Goal: Task Accomplishment & Management: Use online tool/utility

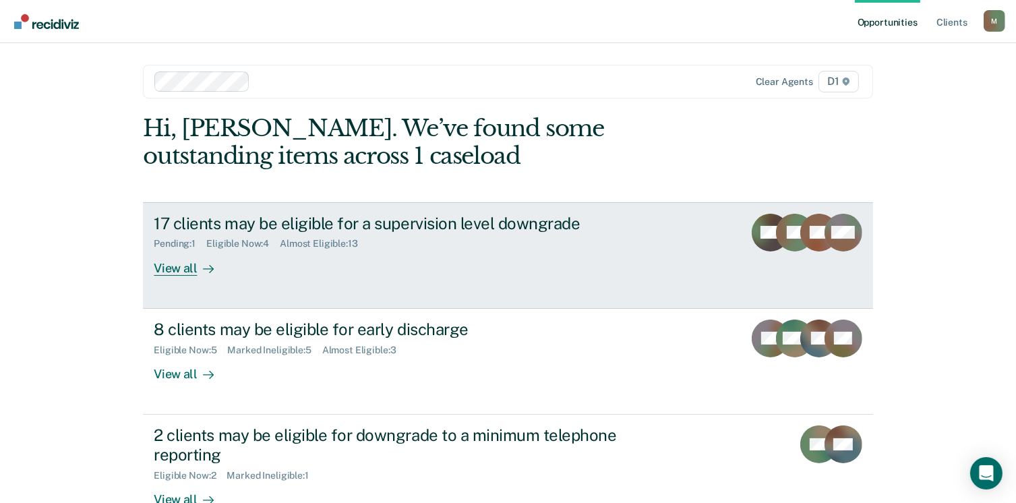
click at [181, 264] on div "View all" at bounding box center [192, 263] width 76 height 26
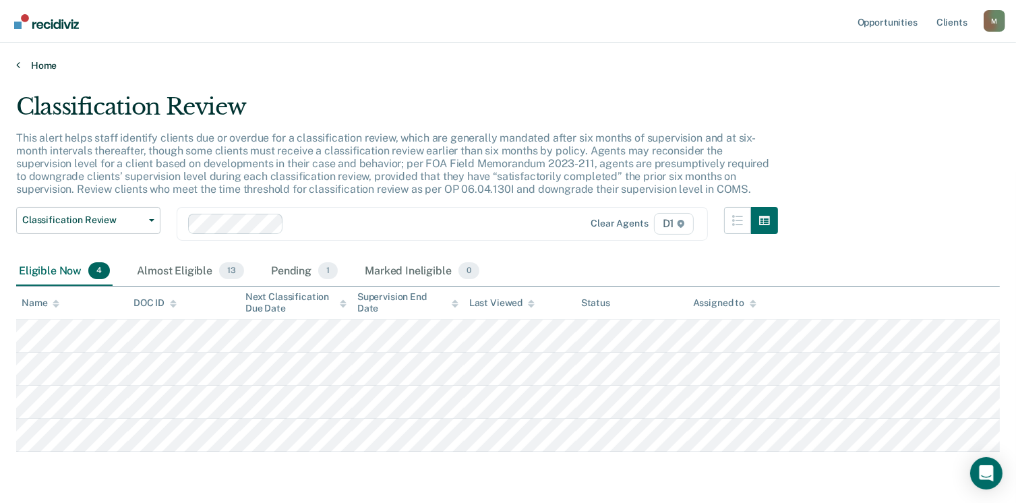
click at [32, 64] on link "Home" at bounding box center [508, 65] width 984 height 12
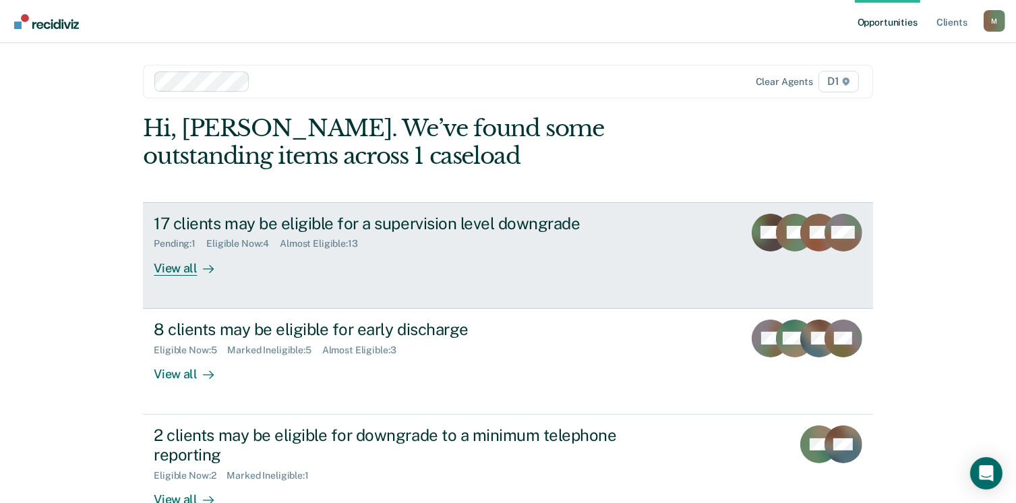
click at [203, 269] on icon at bounding box center [208, 269] width 10 height 0
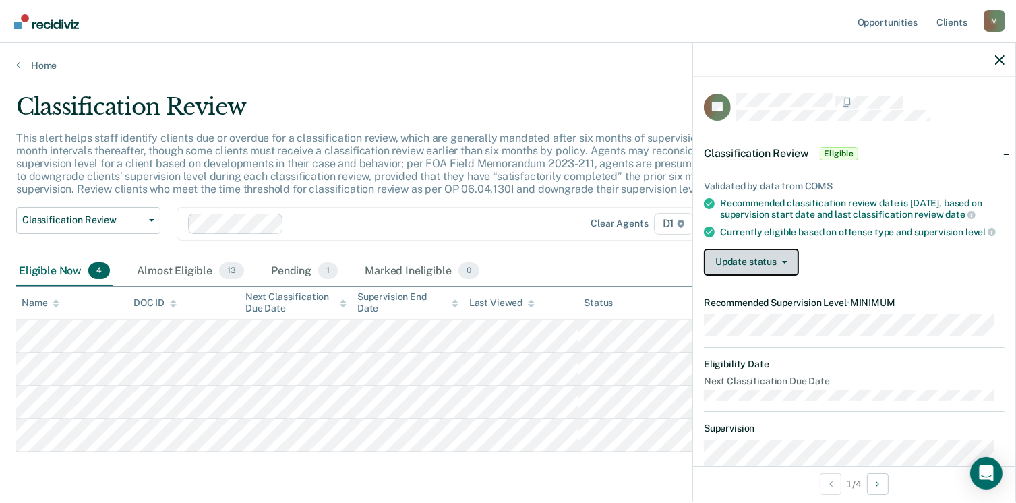
click at [784, 276] on button "Update status" at bounding box center [751, 262] width 95 height 27
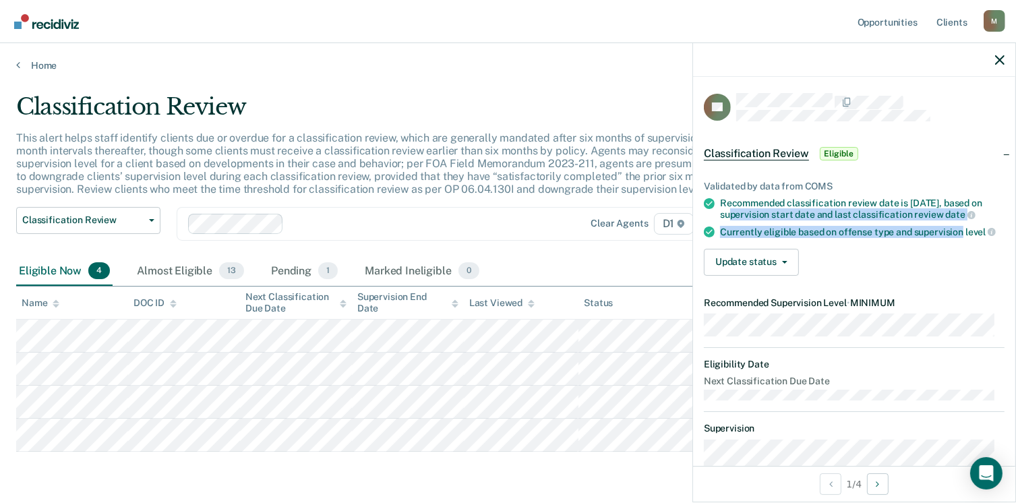
drag, startPoint x: 1004, startPoint y: 191, endPoint x: 1005, endPoint y: 233, distance: 41.8
click at [1005, 233] on div "LB Classification Review Eligible Validated by data from COMS Recommended class…" at bounding box center [854, 271] width 322 height 389
click at [777, 264] on span "button" at bounding box center [782, 262] width 11 height 3
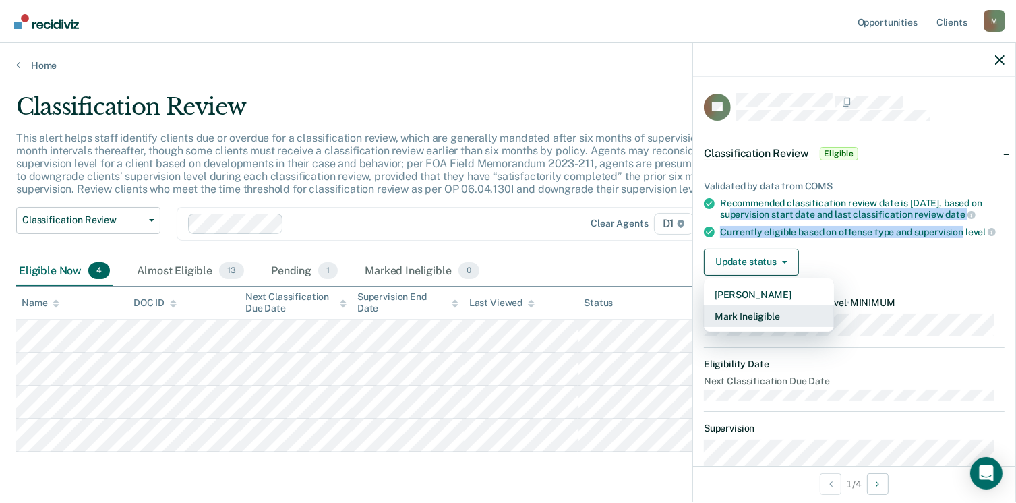
click at [734, 326] on button "Mark Ineligible" at bounding box center [769, 316] width 130 height 22
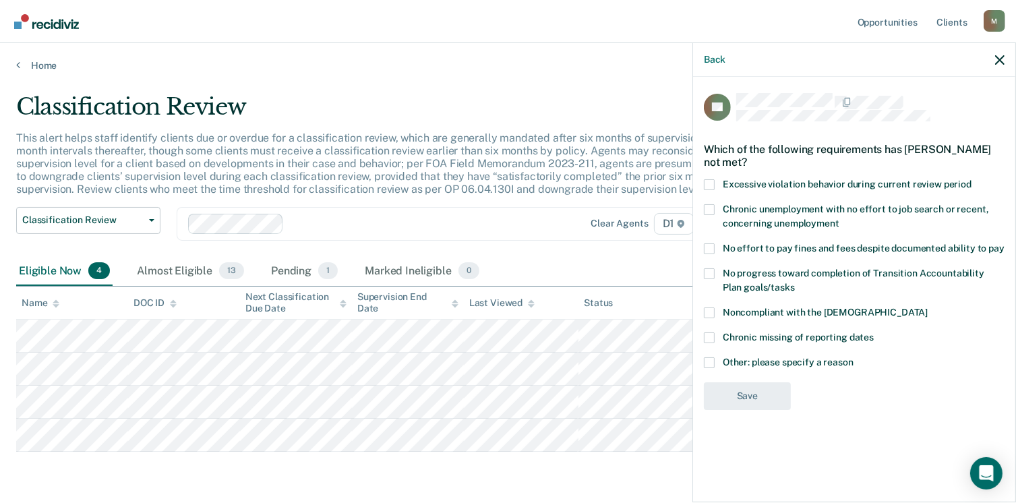
click at [711, 363] on span at bounding box center [709, 362] width 11 height 11
click at [854, 357] on input "Other: please specify a reason" at bounding box center [854, 357] width 0 height 0
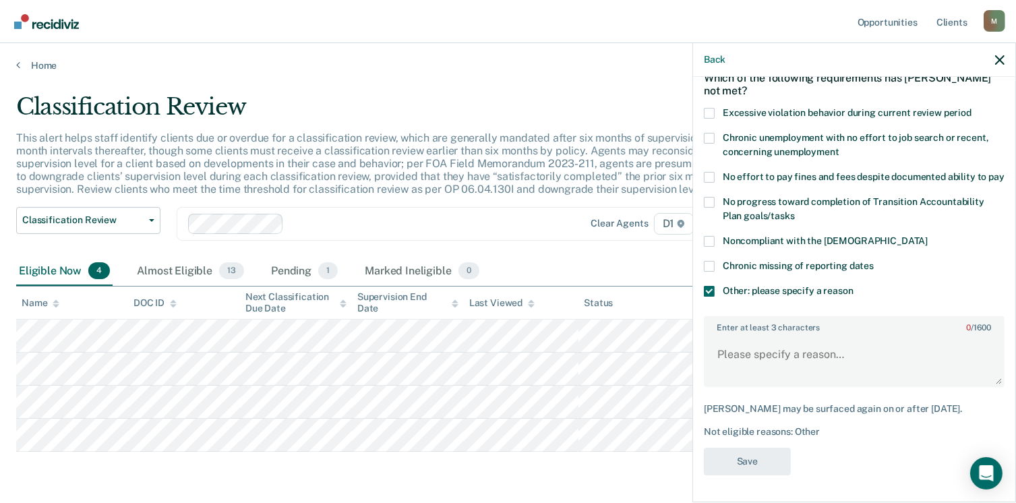
scroll to position [94, 0]
click at [755, 336] on textarea "Enter at least 3 characters 0 / 1600" at bounding box center [854, 361] width 298 height 50
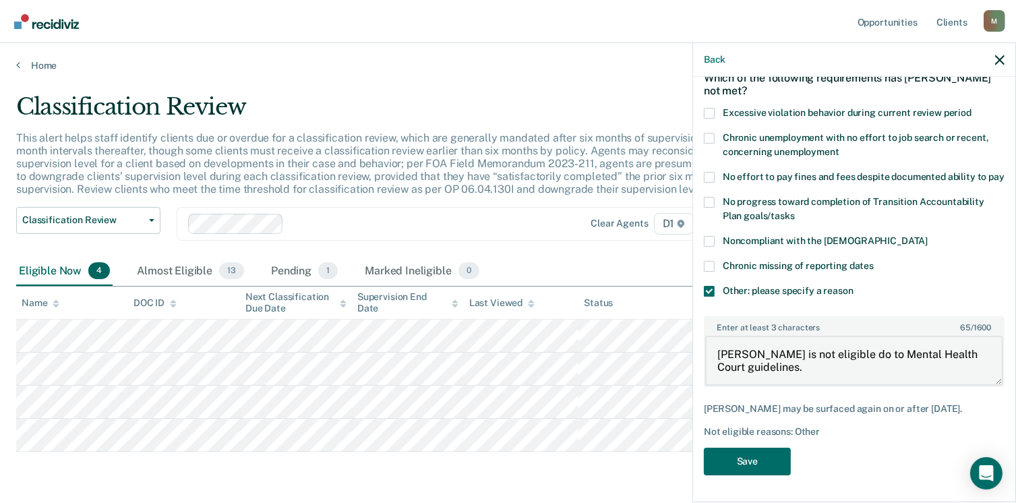
click at [674, 346] on body "Looks like you’re using Internet Explorer 11. For faster loading and a better e…" at bounding box center [508, 251] width 1016 height 503
type textarea "[PERSON_NAME] is not eligible do to Mental Health Court guidelines."
click at [751, 457] on button "Save" at bounding box center [747, 462] width 87 height 28
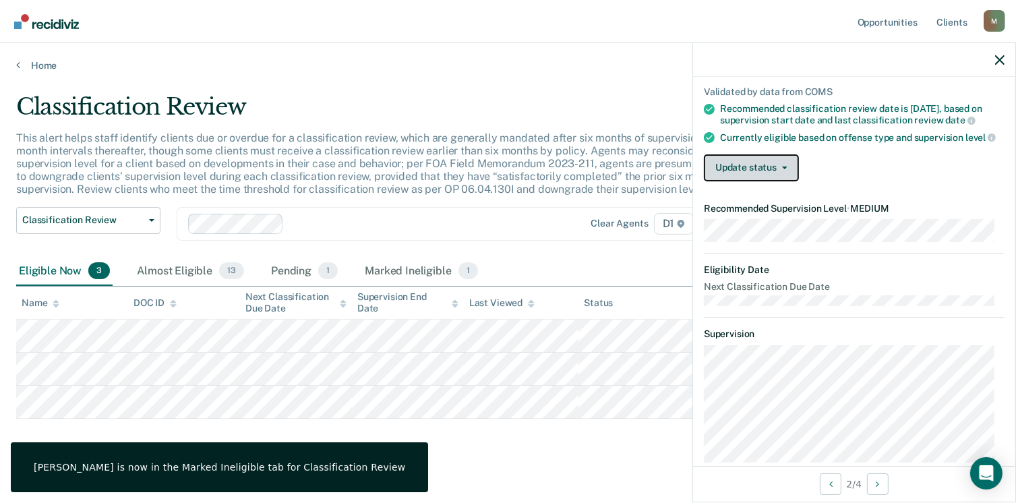
click at [788, 173] on button "Update status" at bounding box center [751, 167] width 95 height 27
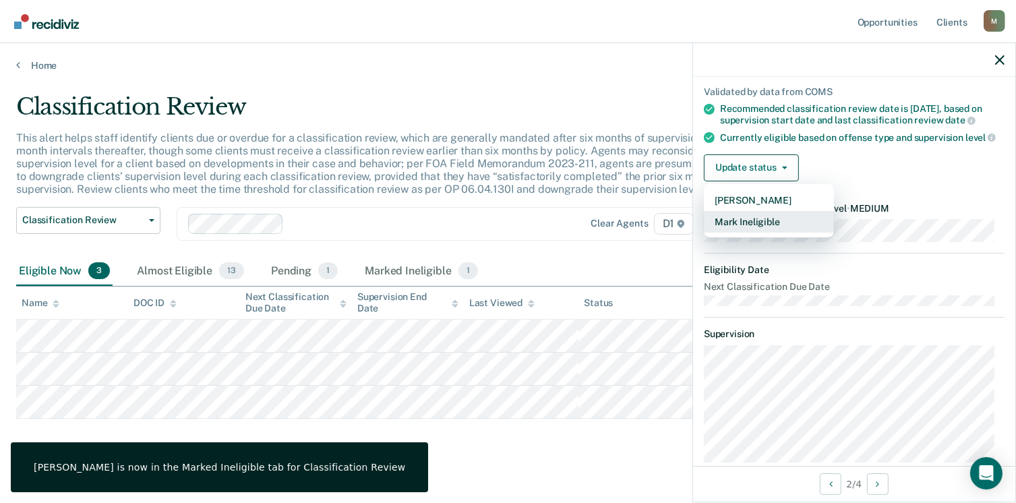
click at [763, 233] on button "Mark Ineligible" at bounding box center [769, 222] width 130 height 22
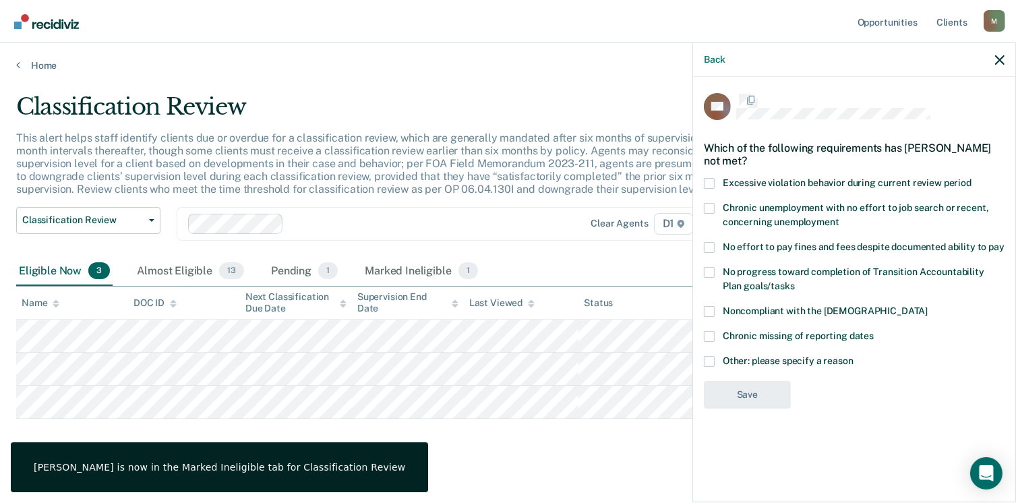
scroll to position [0, 0]
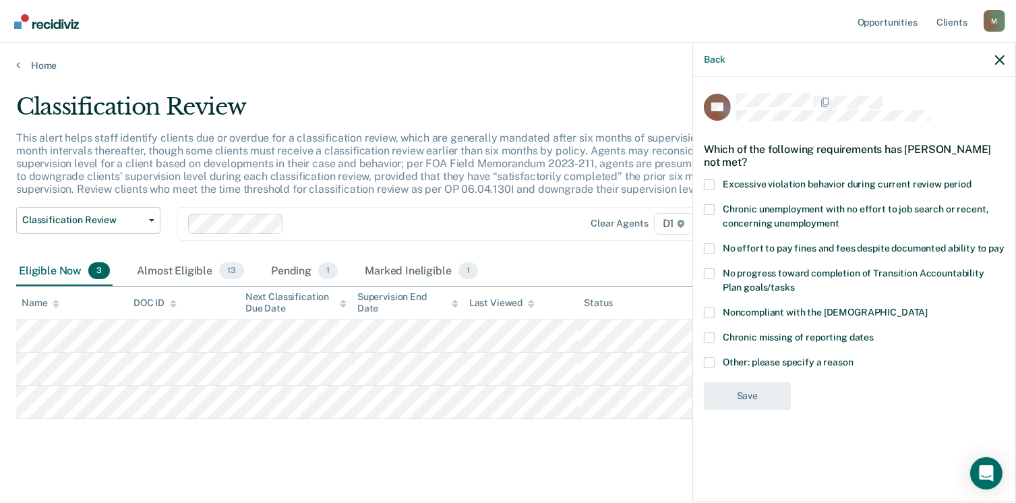
click at [706, 364] on span at bounding box center [709, 362] width 11 height 11
click at [854, 357] on input "Other: please specify a reason" at bounding box center [854, 357] width 0 height 0
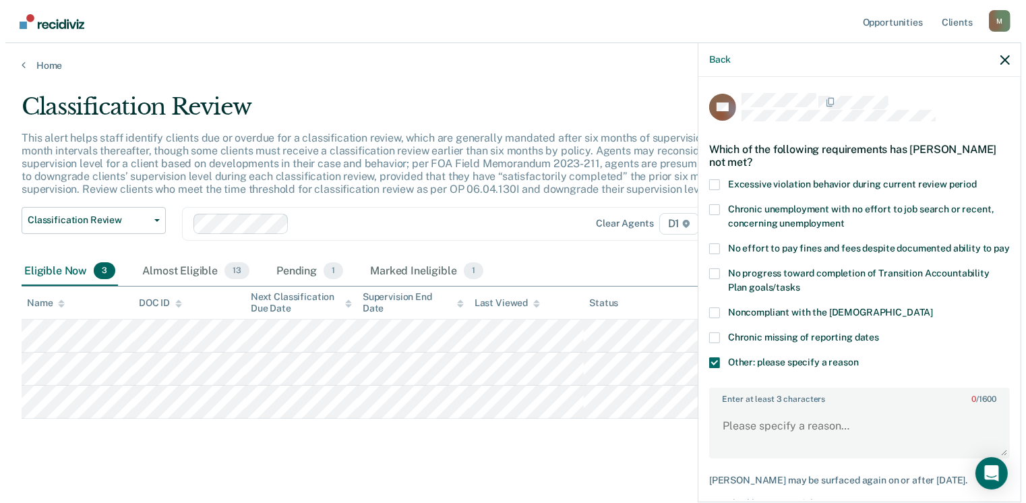
scroll to position [57, 0]
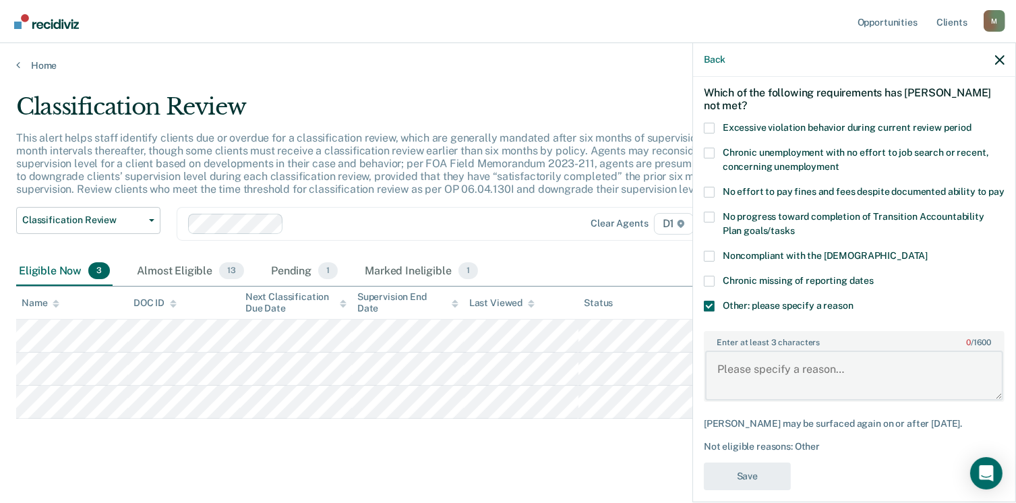
click at [823, 390] on textarea "Enter at least 3 characters 0 / 1600" at bounding box center [854, 376] width 298 height 50
paste textarea "[PERSON_NAME] is not eligible do to Mental Health Court guidelines."
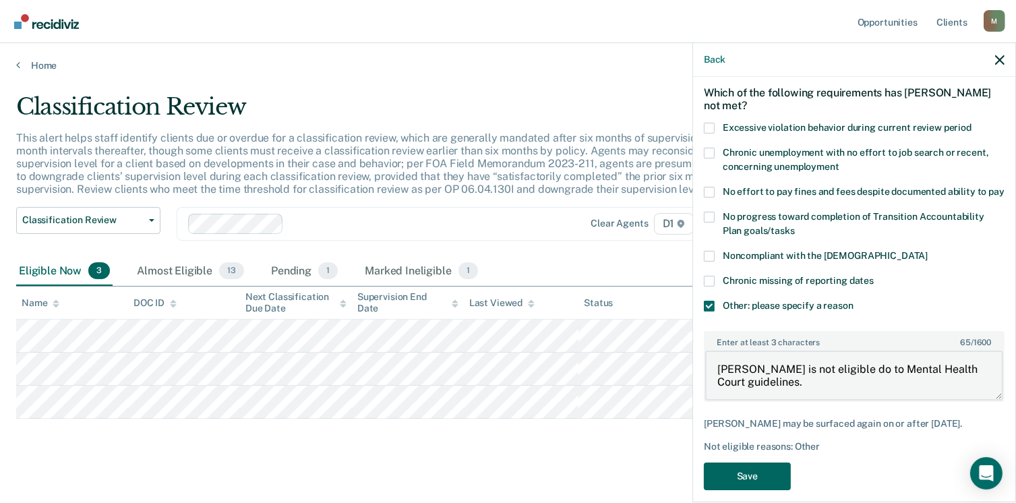
type textarea "[PERSON_NAME] is not eligible do to Mental Health Court guidelines."
click at [749, 489] on button "Save" at bounding box center [747, 477] width 87 height 28
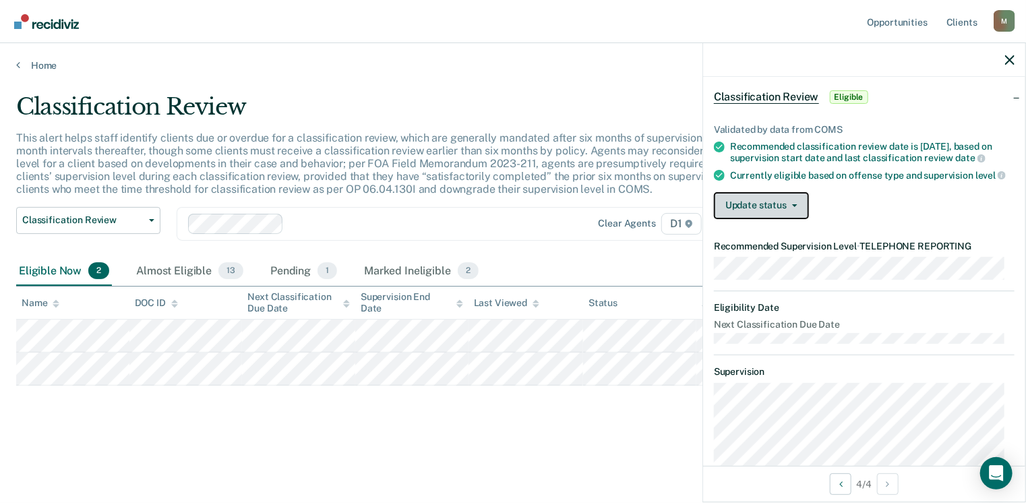
click at [794, 211] on button "Update status" at bounding box center [761, 205] width 95 height 27
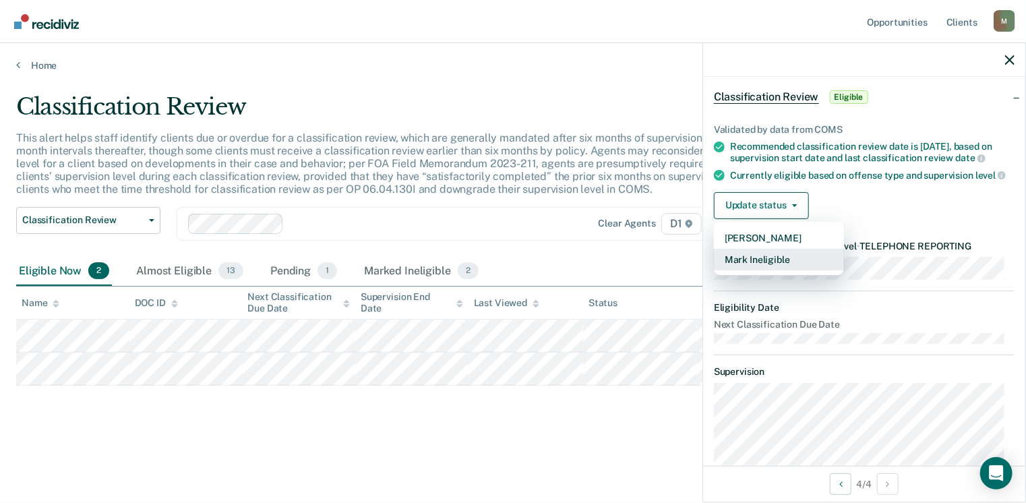
click at [755, 270] on button "Mark Ineligible" at bounding box center [779, 260] width 130 height 22
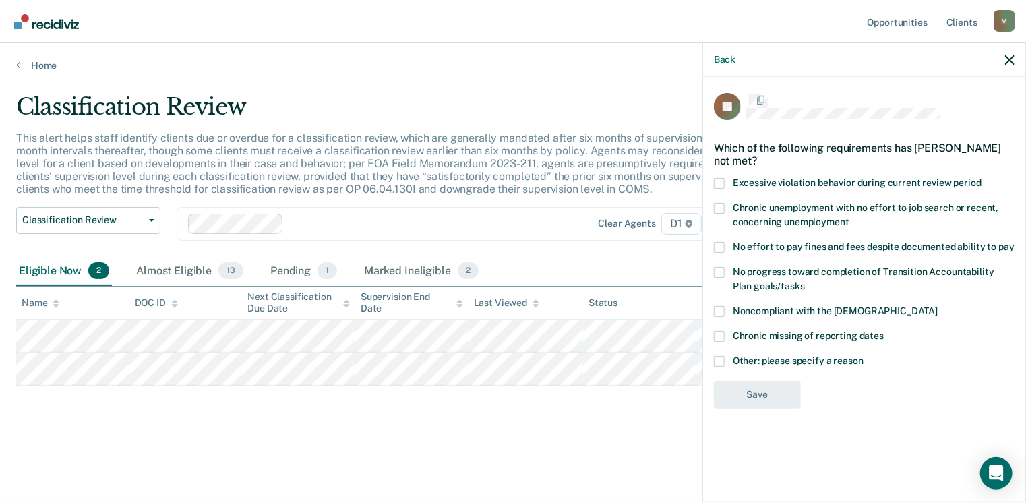
scroll to position [0, 0]
click at [726, 359] on label "Other: please specify a reason" at bounding box center [864, 364] width 301 height 14
click at [864, 357] on input "Other: please specify a reason" at bounding box center [864, 357] width 0 height 0
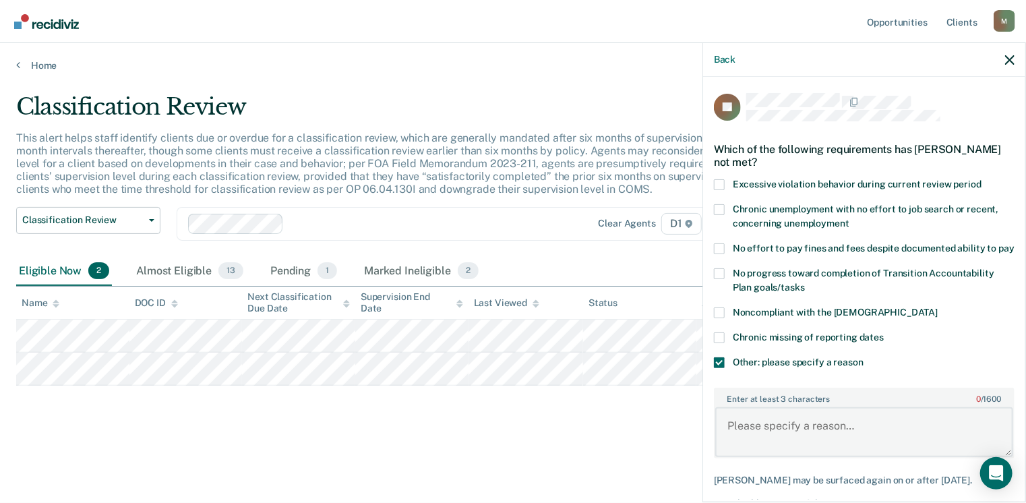
click at [777, 442] on textarea "Enter at least 3 characters 0 / 1600" at bounding box center [865, 432] width 298 height 50
type textarea "Our judge does not allow telephone reporting."
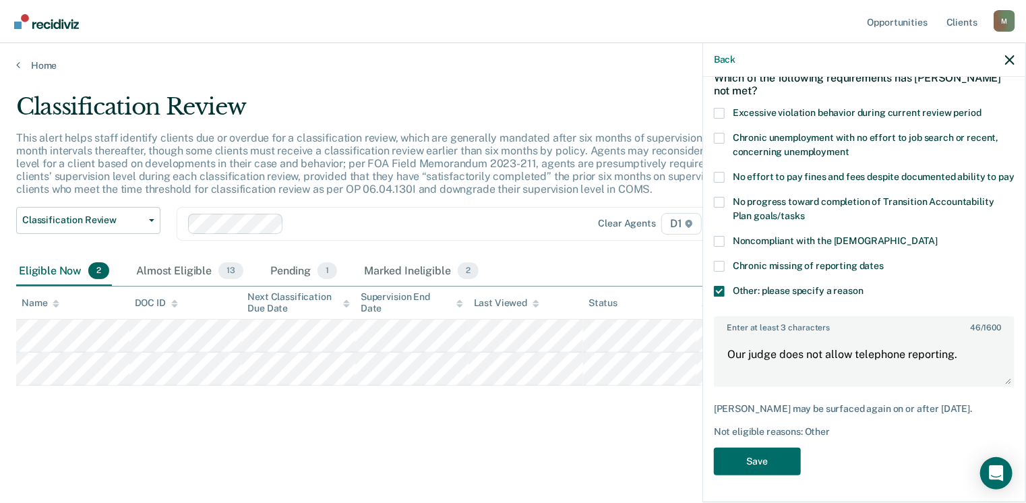
scroll to position [94, 0]
click at [775, 467] on button "Save" at bounding box center [757, 462] width 87 height 28
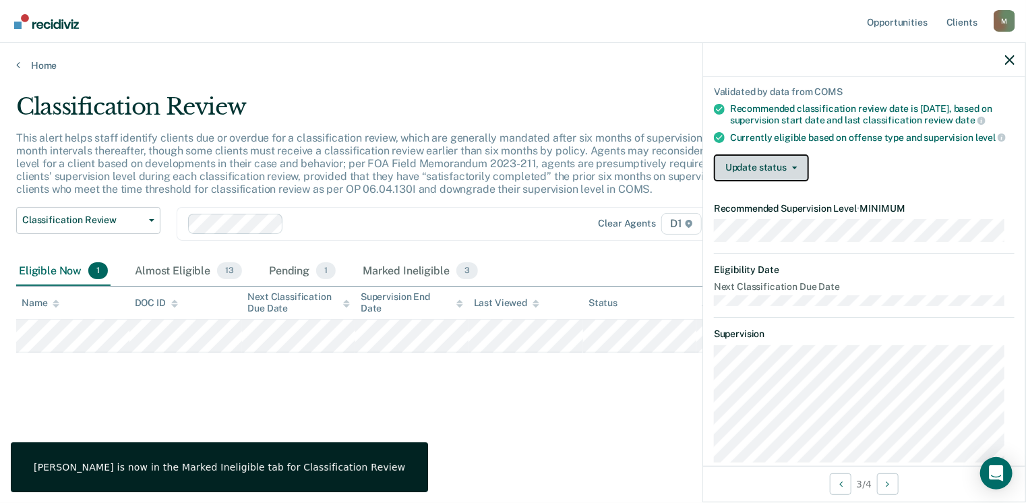
click at [791, 174] on button "Update status" at bounding box center [761, 167] width 95 height 27
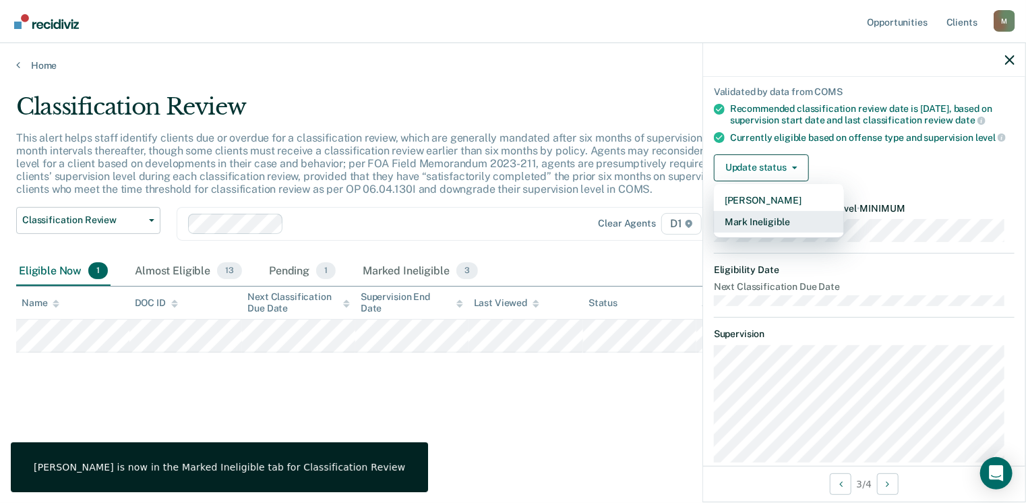
click at [755, 231] on button "Mark Ineligible" at bounding box center [779, 222] width 130 height 22
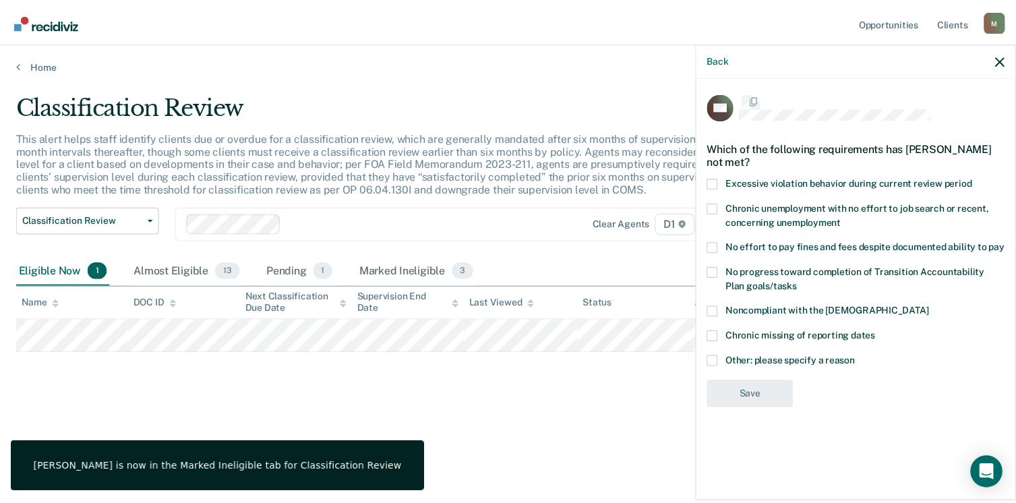
scroll to position [0, 0]
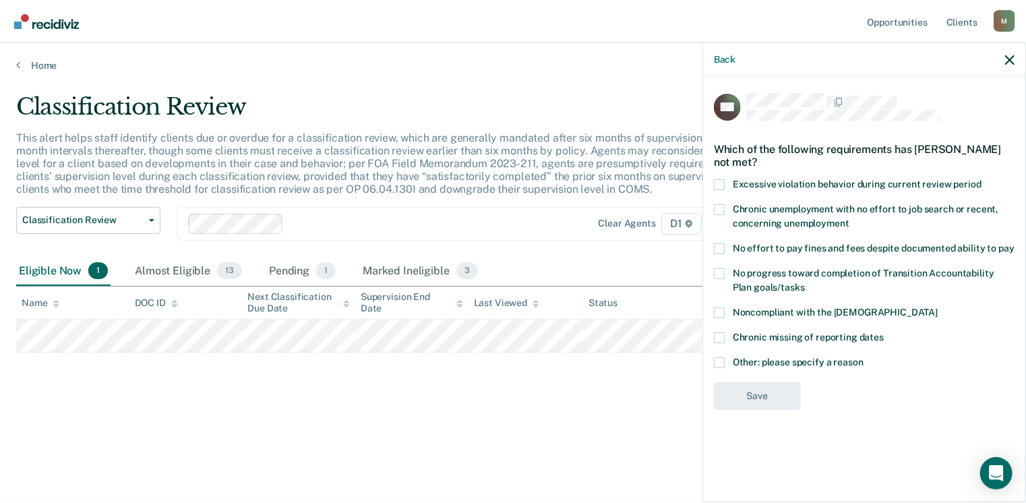
click at [720, 252] on span at bounding box center [719, 248] width 11 height 11
click at [1015, 243] on input "No effort to pay fines and fees despite documented ability to pay" at bounding box center [1015, 243] width 0 height 0
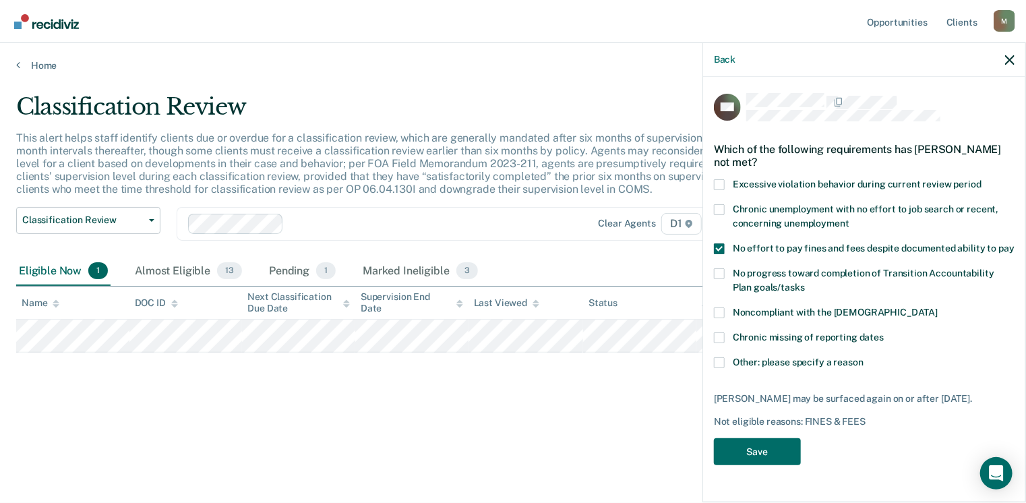
click at [719, 183] on span at bounding box center [719, 184] width 11 height 11
click at [982, 179] on input "Excessive violation behavior during current review period" at bounding box center [982, 179] width 0 height 0
click at [753, 451] on button "Save" at bounding box center [757, 452] width 87 height 28
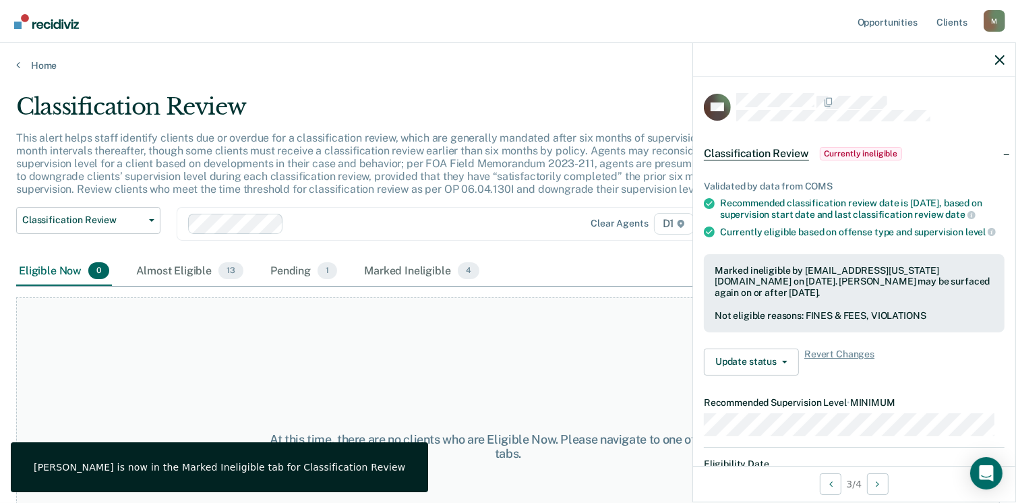
click at [514, 90] on main "Classification Review This alert helps staff identify clients due or overdue fo…" at bounding box center [508, 285] width 1016 height 428
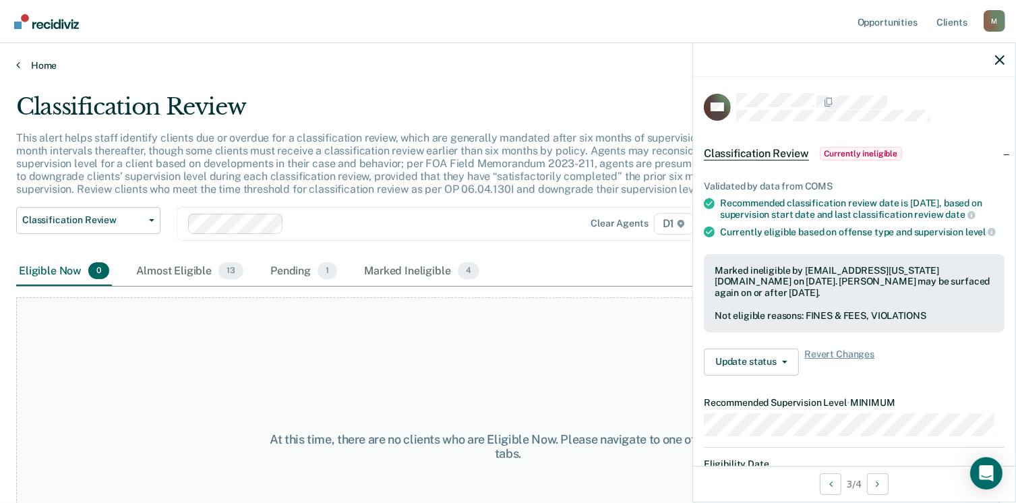
click at [24, 65] on link "Home" at bounding box center [508, 65] width 984 height 12
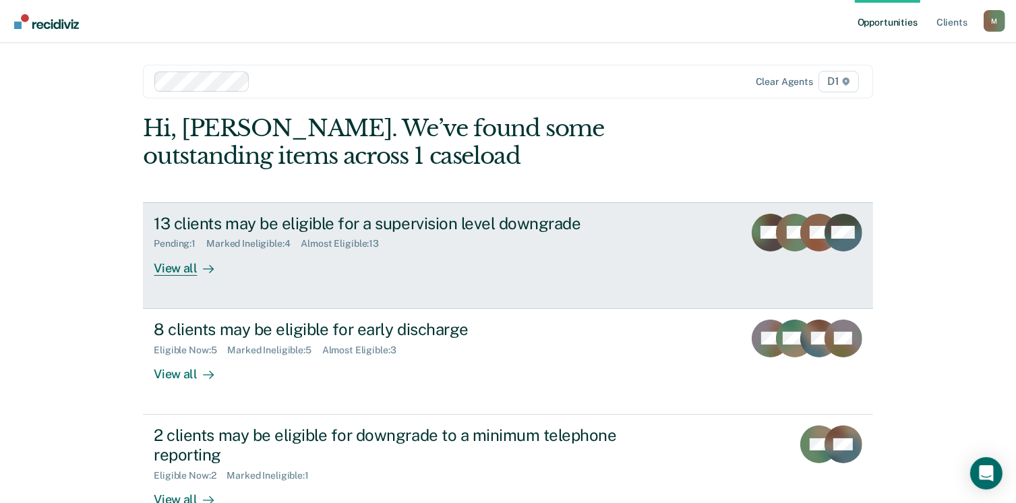
click at [172, 267] on div "View all" at bounding box center [192, 263] width 76 height 26
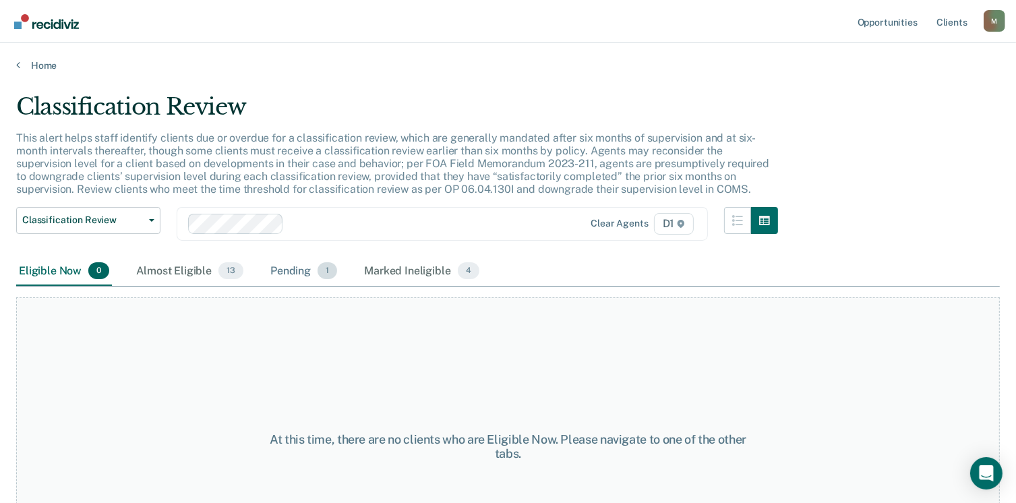
click at [310, 270] on div "Pending 1" at bounding box center [304, 272] width 72 height 30
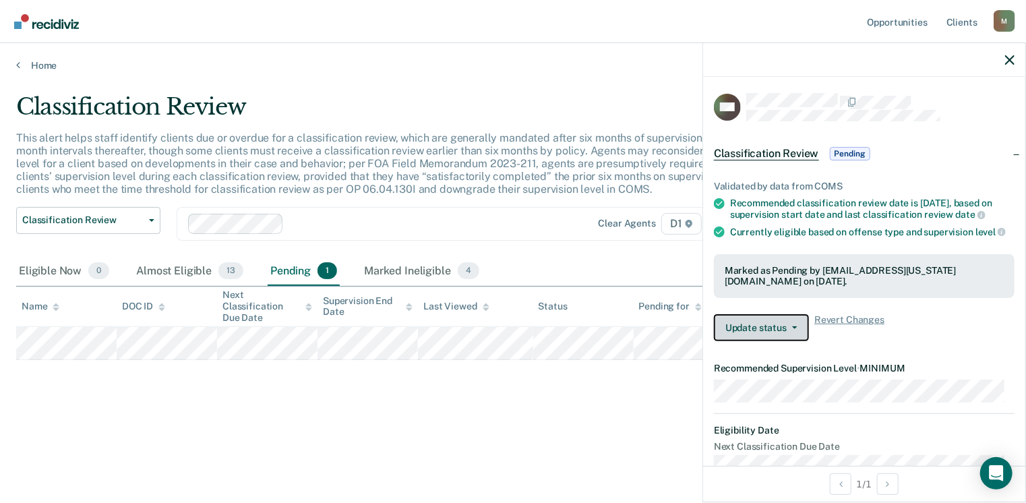
click at [767, 327] on button "Update status" at bounding box center [761, 327] width 95 height 27
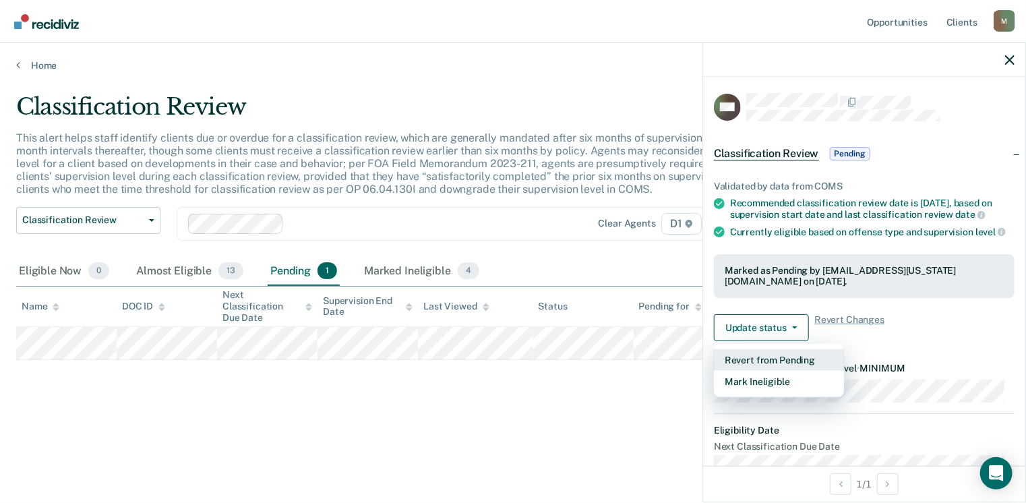
click at [782, 370] on button "Revert from Pending" at bounding box center [779, 360] width 130 height 22
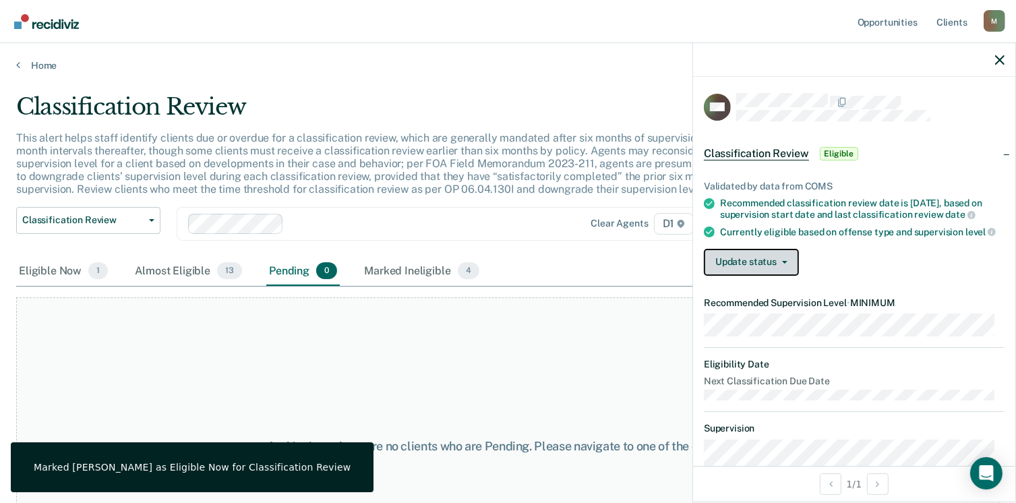
click at [778, 276] on button "Update status" at bounding box center [751, 262] width 95 height 27
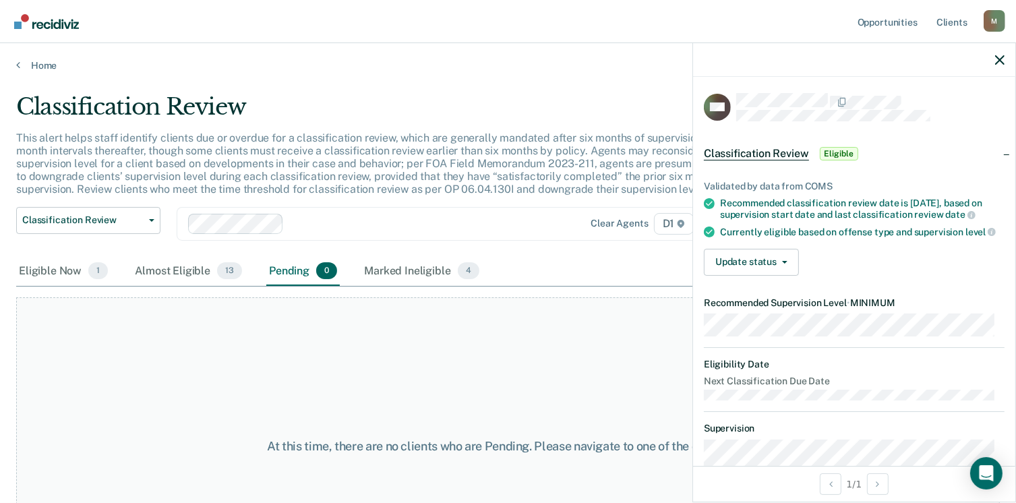
click at [844, 267] on div "Update status [PERSON_NAME] Mark Ineligible" at bounding box center [854, 262] width 301 height 27
click at [780, 267] on button "Update status" at bounding box center [751, 262] width 95 height 27
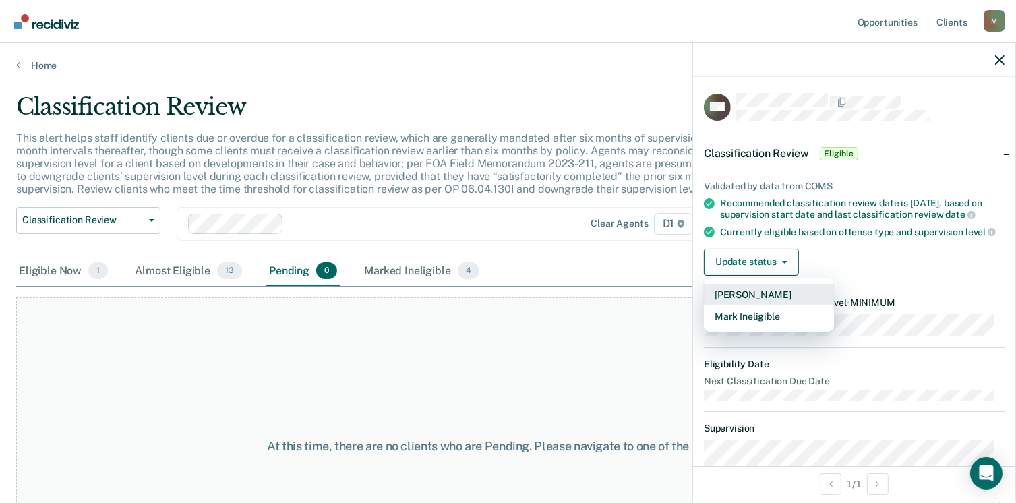
click at [763, 301] on button "[PERSON_NAME]" at bounding box center [769, 295] width 130 height 22
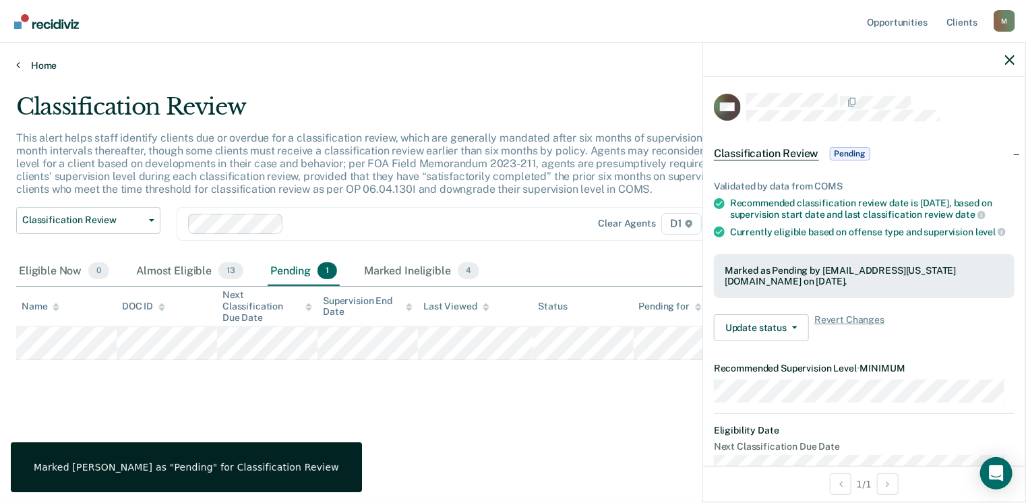
click at [23, 57] on div "Home" at bounding box center [513, 57] width 1026 height 28
click at [24, 67] on link "Home" at bounding box center [513, 65] width 994 height 12
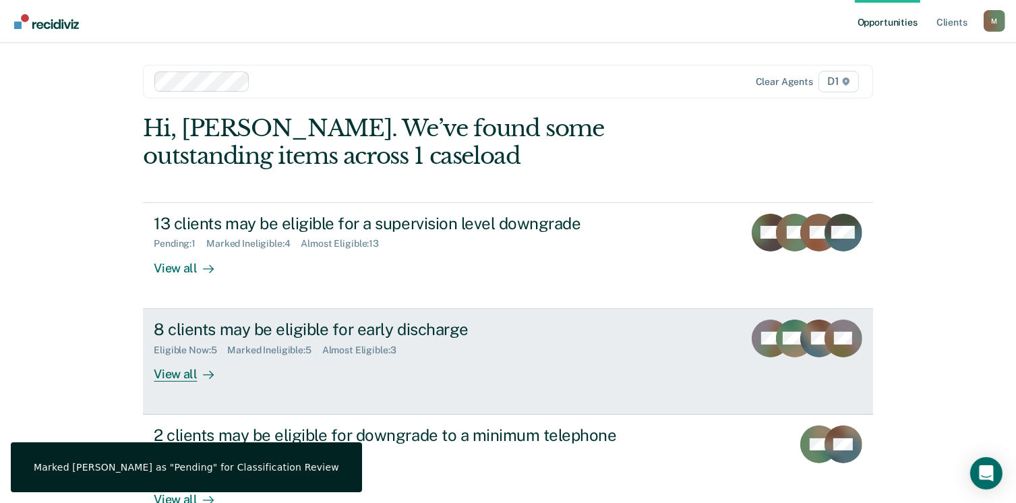
click at [175, 376] on div "View all" at bounding box center [192, 368] width 76 height 26
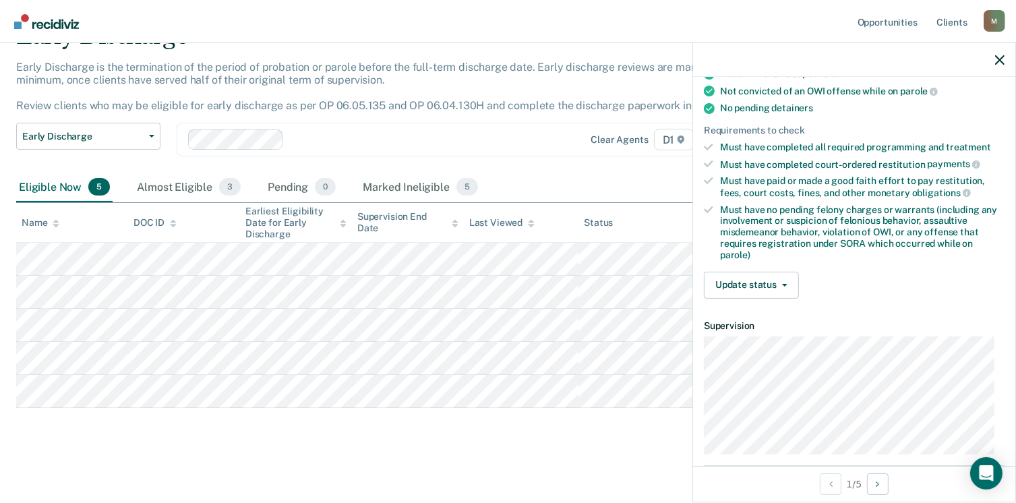
scroll to position [275, 0]
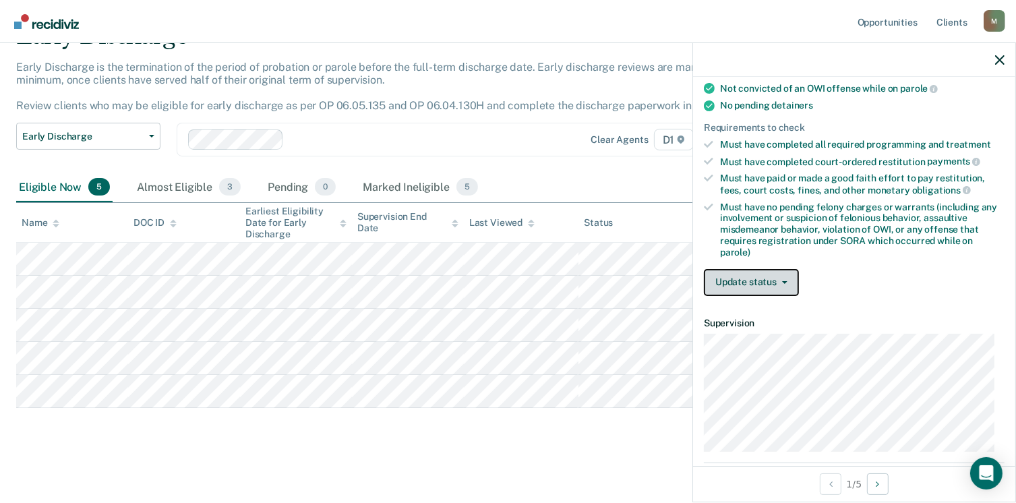
click at [751, 270] on button "Update status" at bounding box center [751, 282] width 95 height 27
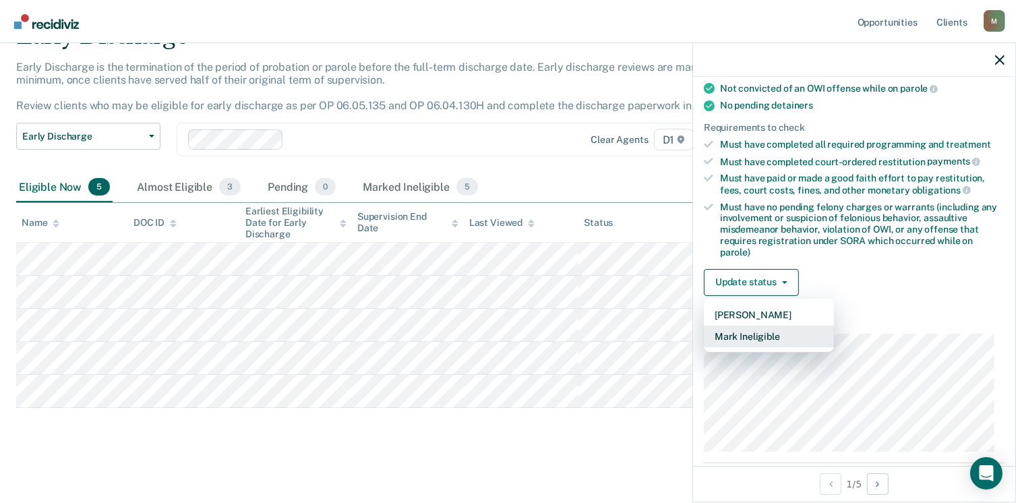
click at [763, 329] on button "Mark Ineligible" at bounding box center [769, 337] width 130 height 22
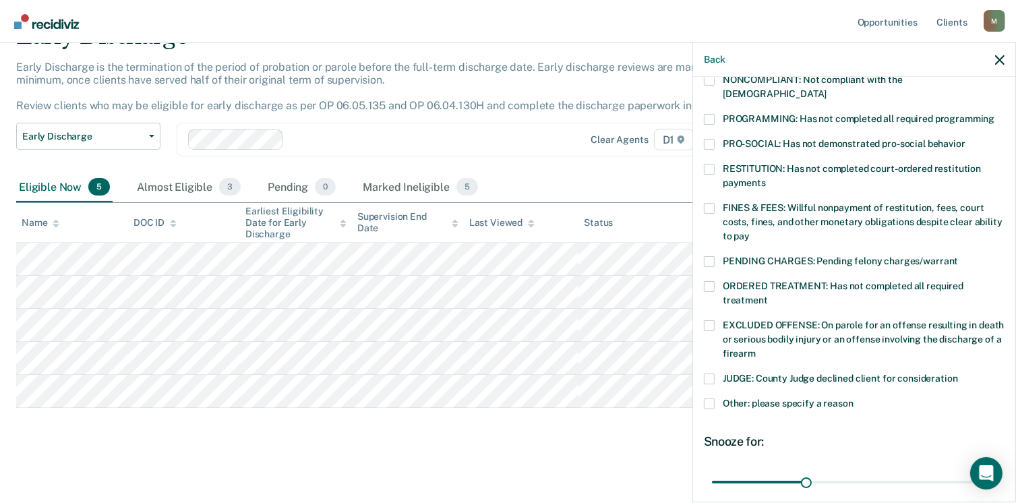
click at [712, 256] on span at bounding box center [709, 261] width 11 height 11
click at [958, 256] on input "PENDING CHARGES: Pending felony charges/warrant" at bounding box center [958, 256] width 0 height 0
drag, startPoint x: 800, startPoint y: 474, endPoint x: 1029, endPoint y: 537, distance: 237.9
type input "90"
click at [997, 494] on input "range" at bounding box center [854, 483] width 285 height 24
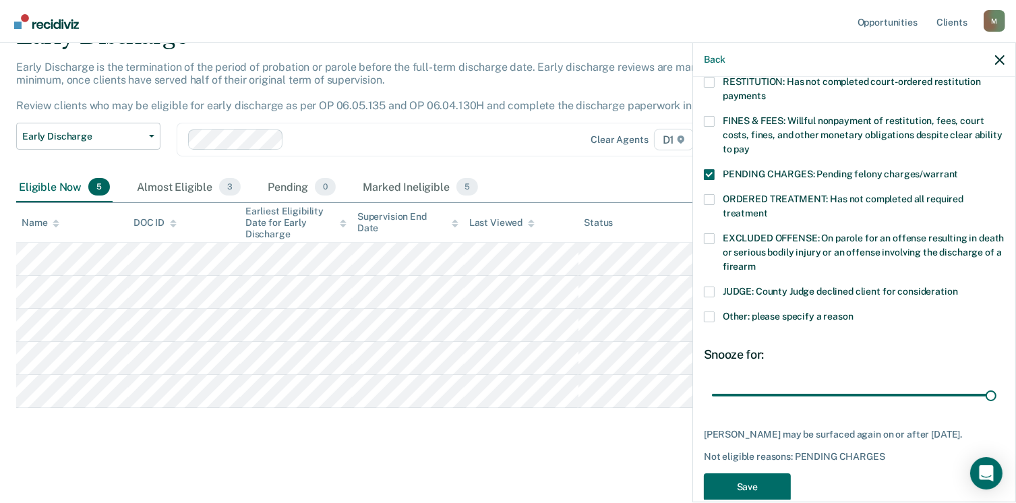
scroll to position [372, 0]
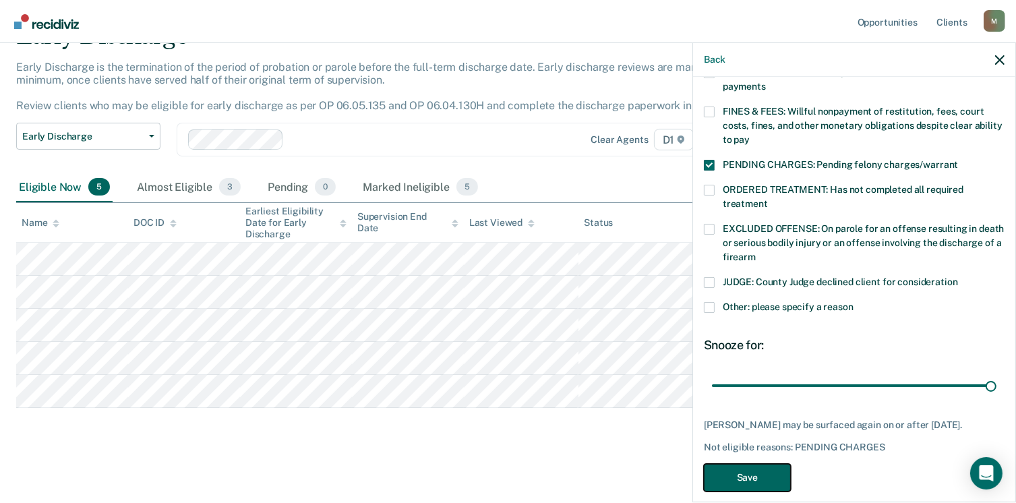
click at [742, 464] on button "Save" at bounding box center [747, 478] width 87 height 28
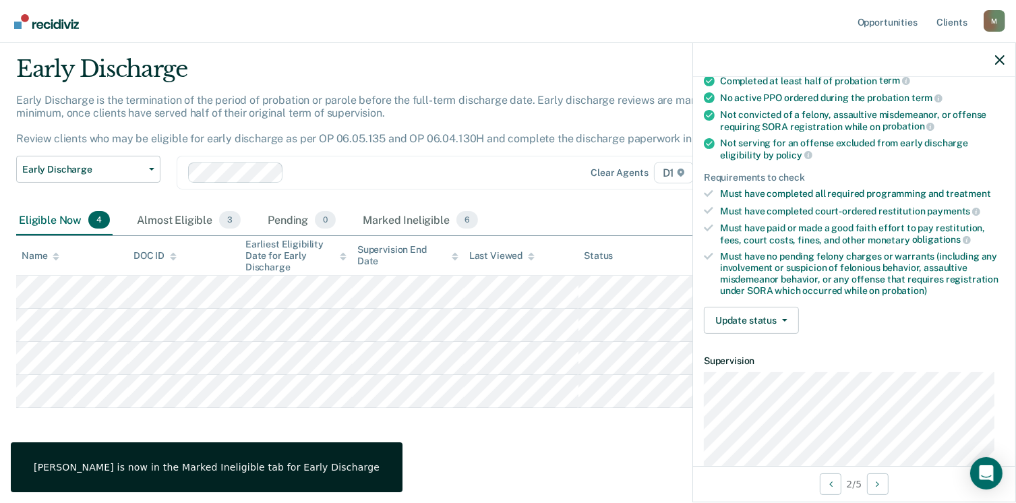
scroll to position [115, 0]
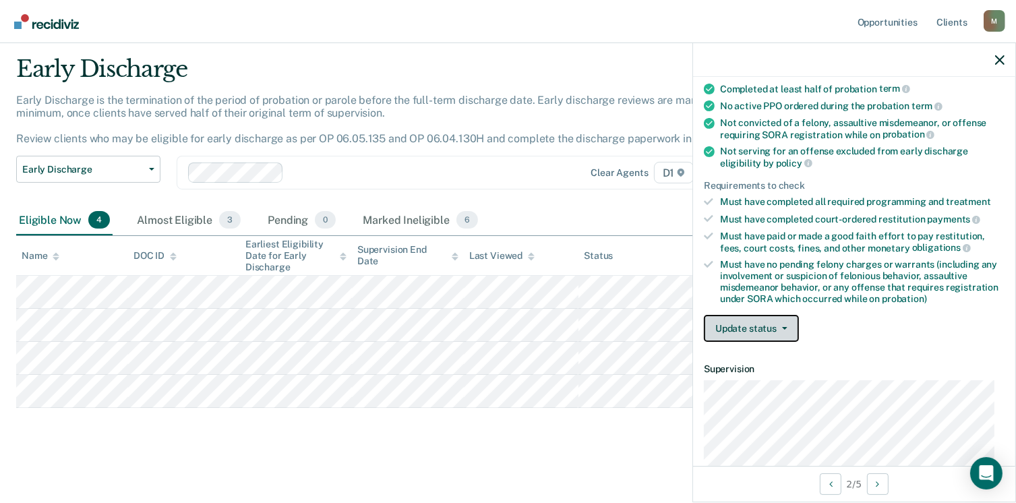
click at [748, 324] on button "Update status" at bounding box center [751, 328] width 95 height 27
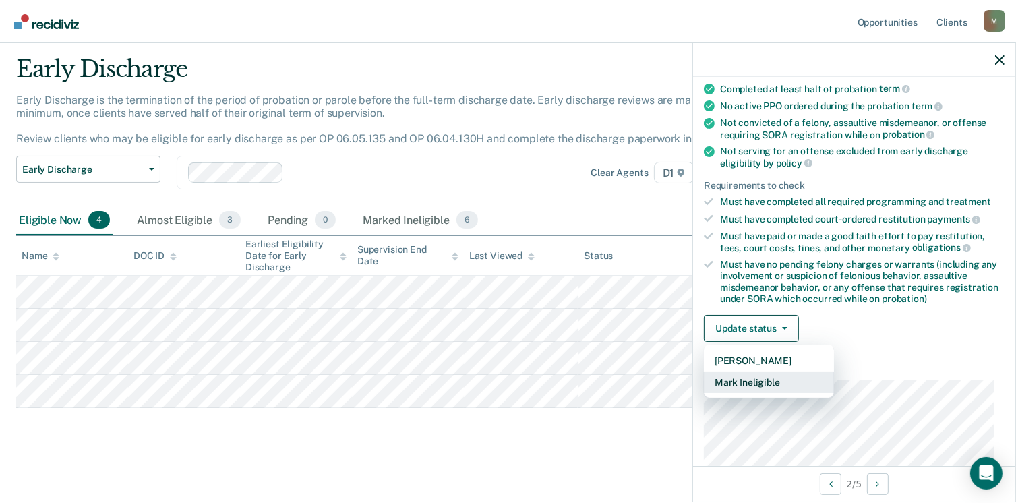
click at [749, 380] on button "Mark Ineligible" at bounding box center [769, 383] width 130 height 22
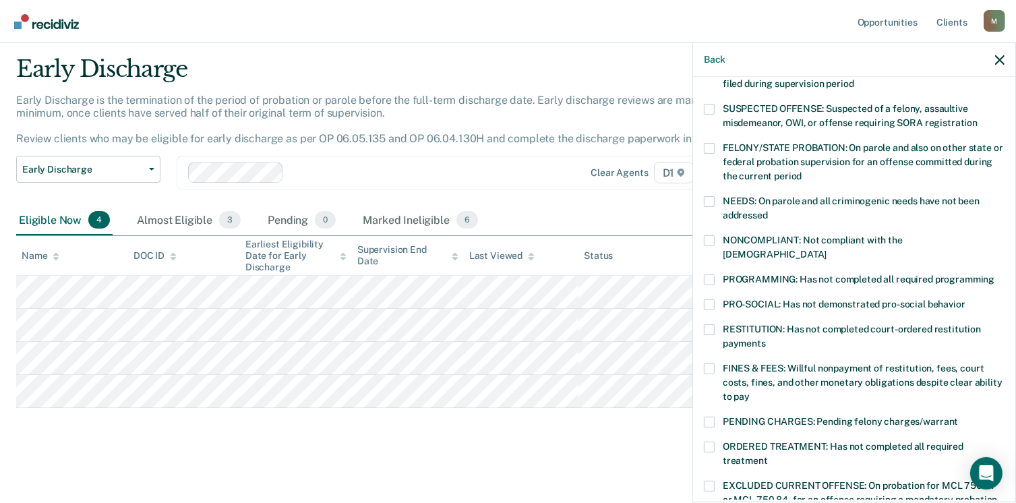
click at [708, 363] on span at bounding box center [709, 368] width 11 height 11
click at [750, 392] on input "FINES & FEES: Willful nonpayment of restitution, fees, court costs, fines, and …" at bounding box center [750, 392] width 0 height 0
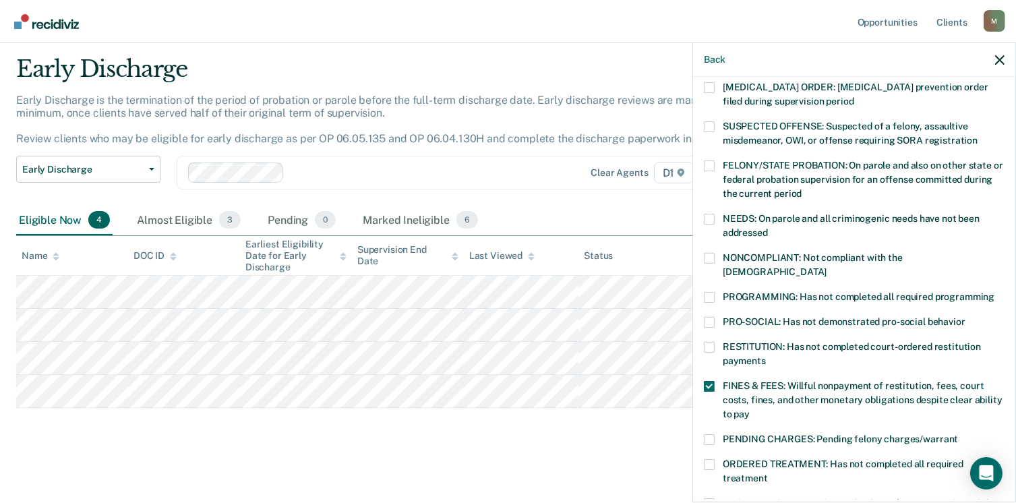
scroll to position [98, 0]
click at [705, 259] on span at bounding box center [709, 257] width 11 height 11
click at [827, 266] on input "NONCOMPLIANT: Not compliant with the [DEMOGRAPHIC_DATA]" at bounding box center [827, 266] width 0 height 0
drag, startPoint x: 1005, startPoint y: 229, endPoint x: 1014, endPoint y: 130, distance: 98.9
click at [1014, 130] on div "DD Which of the following requirements has [PERSON_NAME] not met? [MEDICAL_DATA…" at bounding box center [854, 288] width 322 height 423
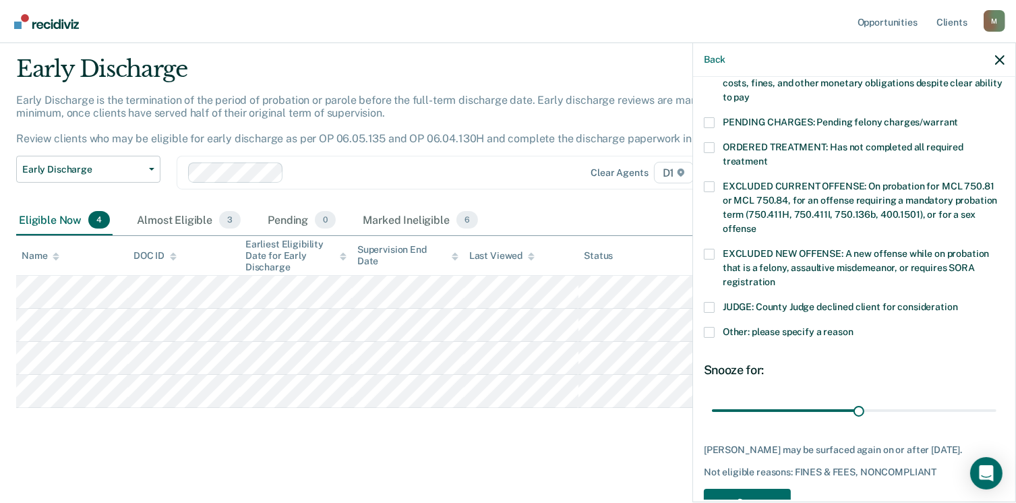
scroll to position [439, 0]
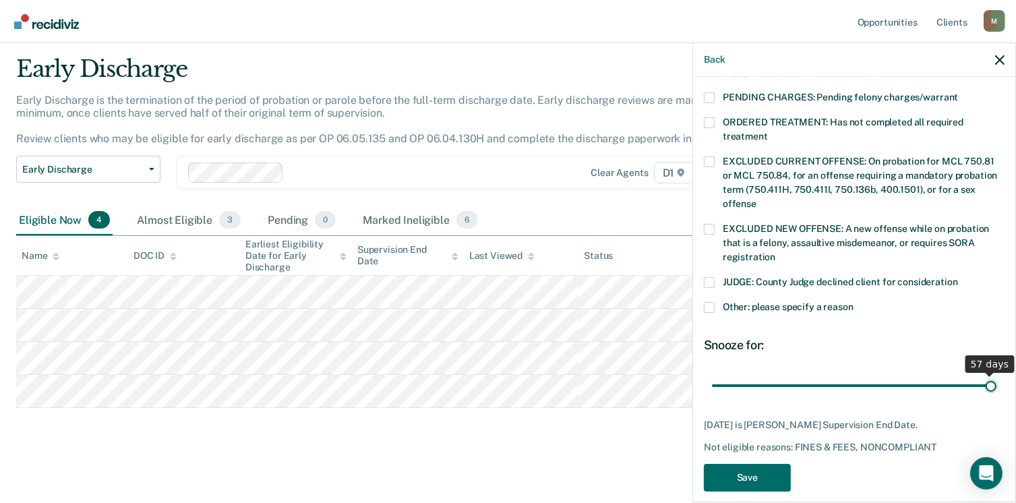
drag, startPoint x: 851, startPoint y: 372, endPoint x: 1030, endPoint y: 412, distance: 183.7
type input "57"
click at [997, 398] on input "range" at bounding box center [854, 386] width 285 height 24
click at [763, 469] on button "Save" at bounding box center [747, 478] width 87 height 28
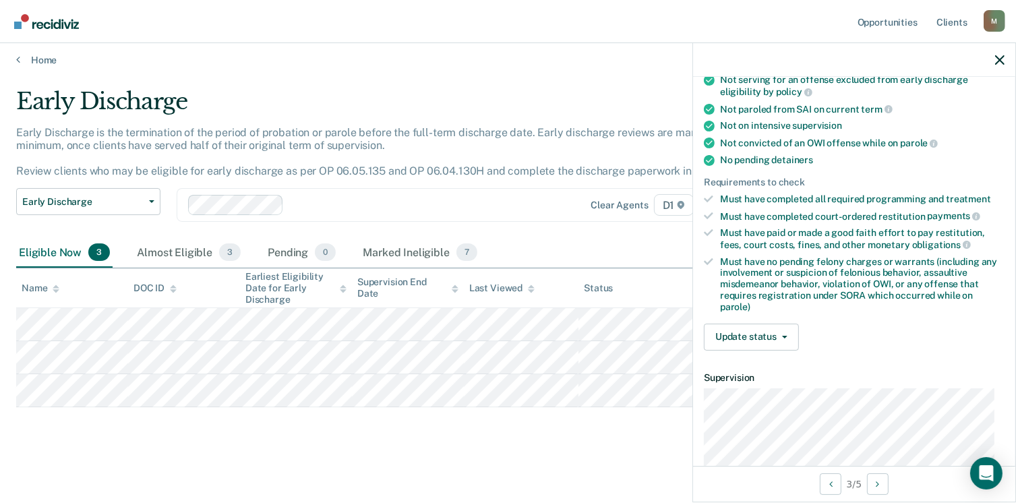
scroll to position [219, 0]
click at [780, 325] on button "Update status" at bounding box center [751, 338] width 95 height 27
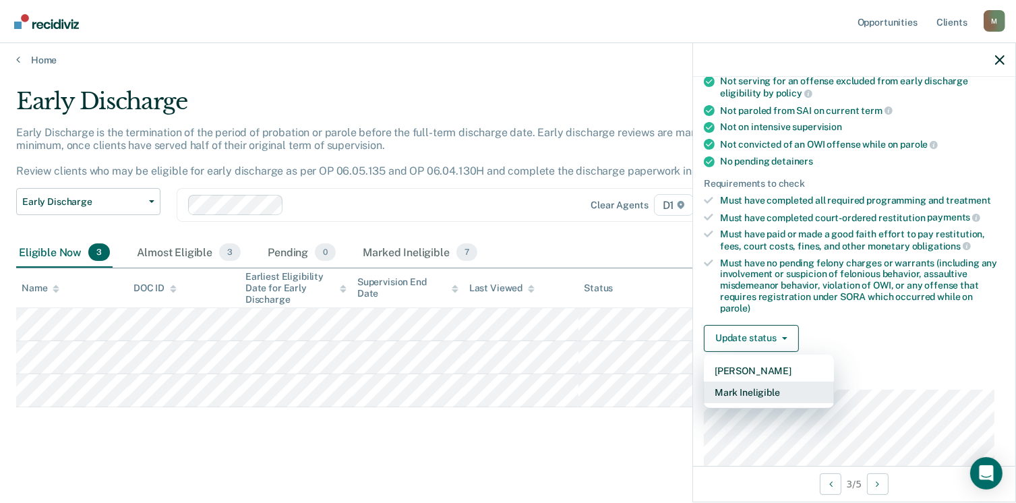
click at [759, 392] on button "Mark Ineligible" at bounding box center [769, 393] width 130 height 22
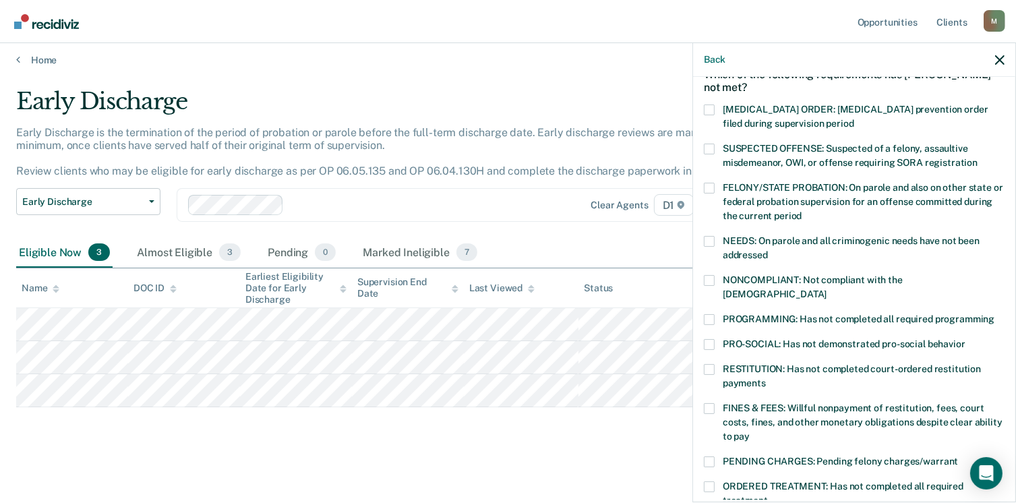
scroll to position [76, 0]
click at [710, 278] on span at bounding box center [709, 279] width 11 height 11
click at [827, 289] on input "NONCOMPLIANT: Not compliant with the [DEMOGRAPHIC_DATA]" at bounding box center [827, 289] width 0 height 0
click at [710, 238] on span at bounding box center [709, 240] width 11 height 11
click at [768, 250] on input "NEEDS: On parole and all criminogenic needs have not been addressed" at bounding box center [768, 250] width 0 height 0
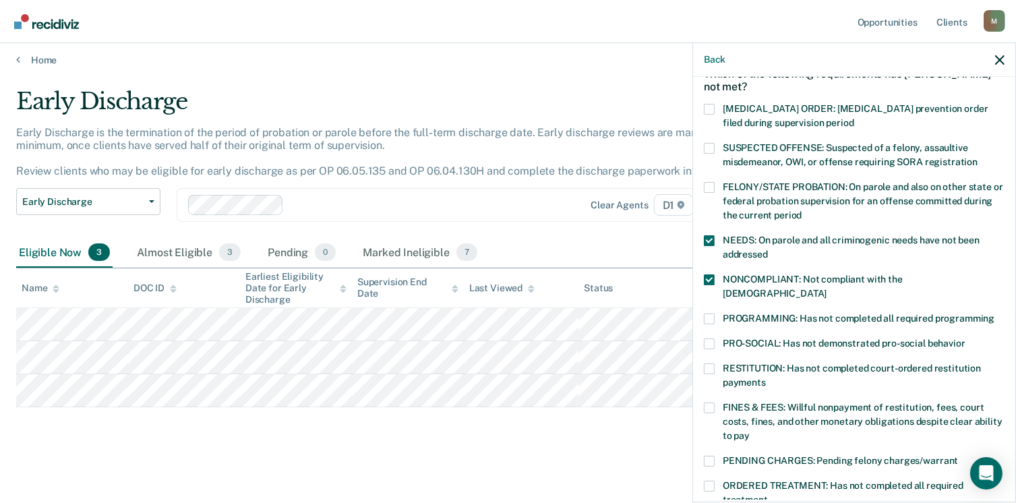
click at [709, 384] on div "RESTITUTION: Has not completed court-ordered restitution payments" at bounding box center [854, 382] width 301 height 39
click at [711, 403] on span at bounding box center [709, 408] width 11 height 11
click at [750, 431] on input "FINES & FEES: Willful nonpayment of restitution, fees, court costs, fines, and …" at bounding box center [750, 431] width 0 height 0
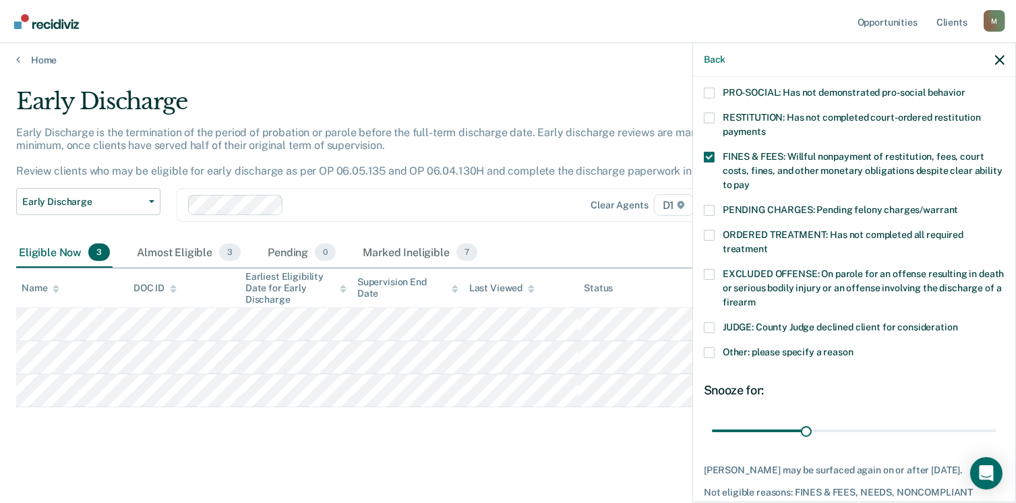
scroll to position [383, 0]
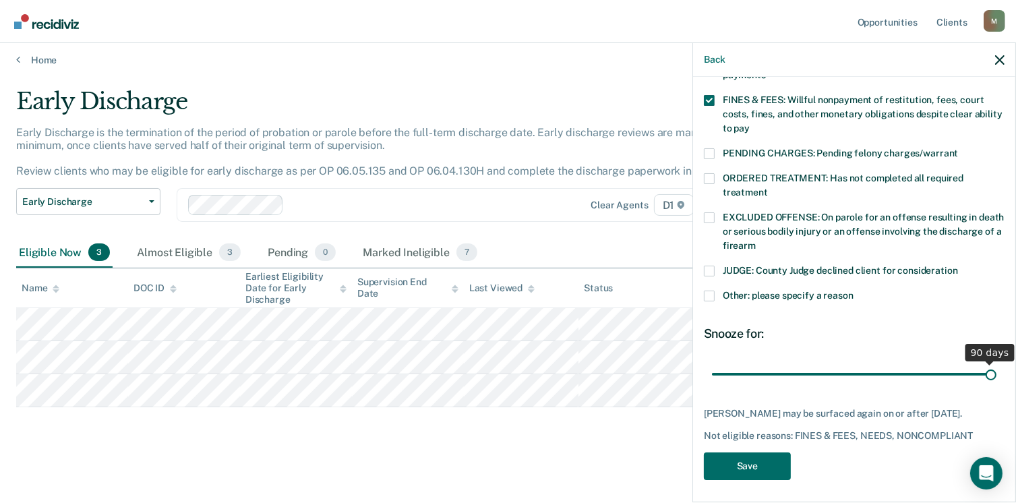
drag, startPoint x: 792, startPoint y: 359, endPoint x: 991, endPoint y: 389, distance: 200.5
type input "90"
click at [991, 386] on input "range" at bounding box center [854, 375] width 285 height 24
click at [749, 455] on button "Save" at bounding box center [747, 467] width 87 height 28
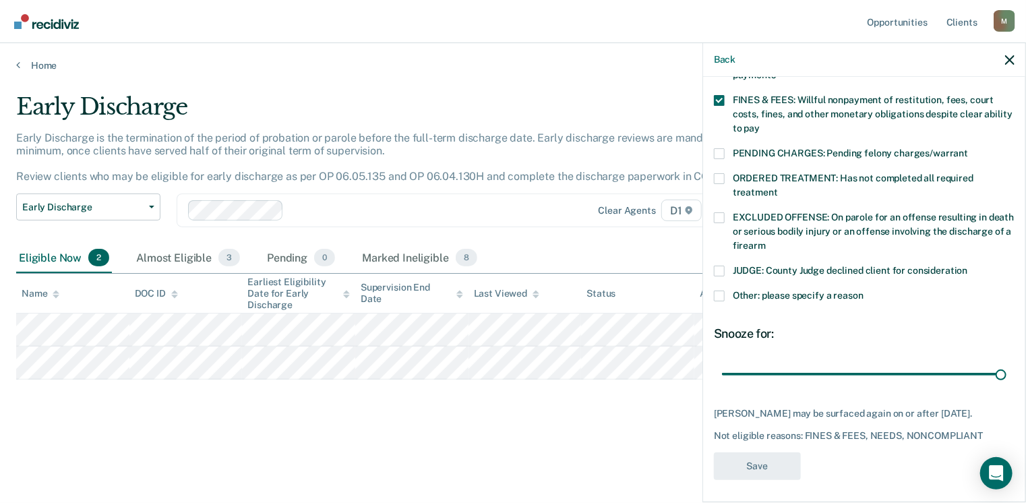
scroll to position [283, 0]
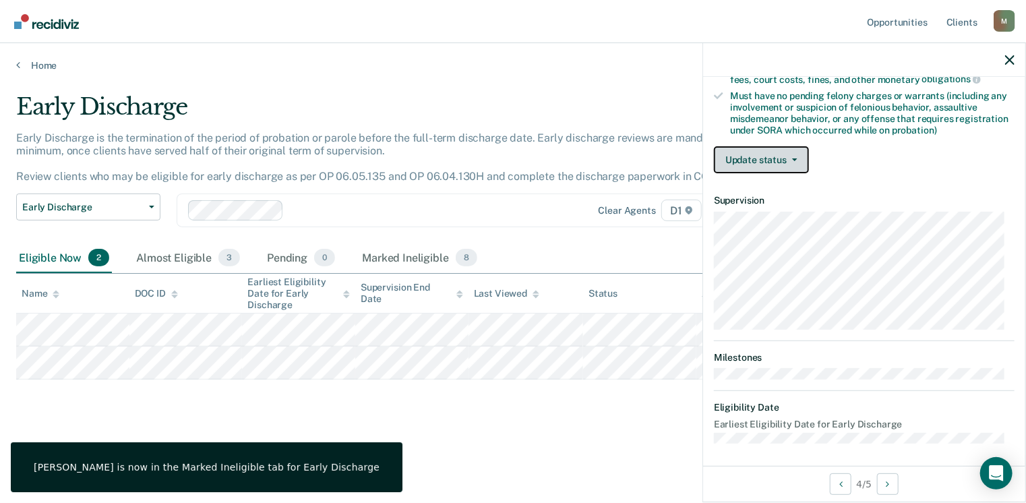
click at [799, 159] on button "Update status" at bounding box center [761, 159] width 95 height 27
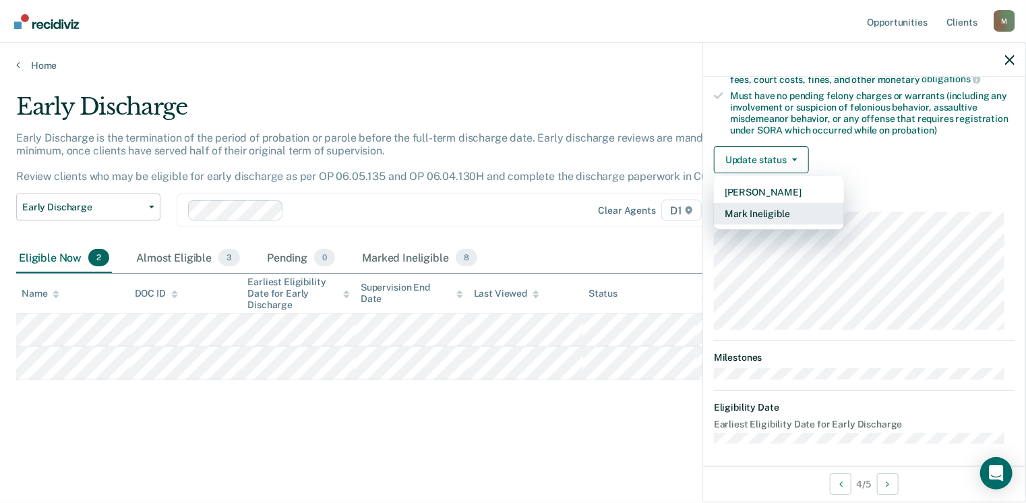
click at [758, 206] on button "Mark Ineligible" at bounding box center [779, 214] width 130 height 22
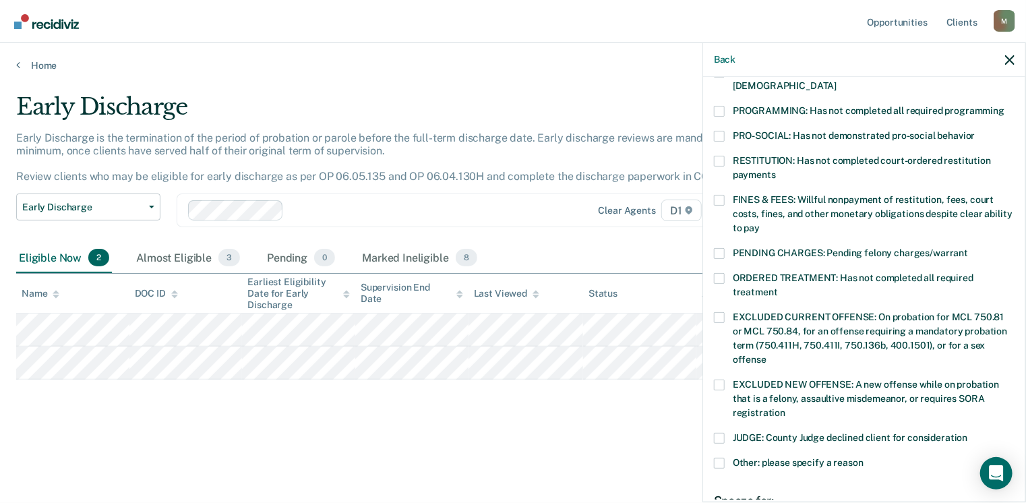
click at [717, 156] on span at bounding box center [719, 161] width 11 height 11
click at [776, 170] on input "RESTITUTION: Has not completed court-ordered restitution payments" at bounding box center [776, 170] width 0 height 0
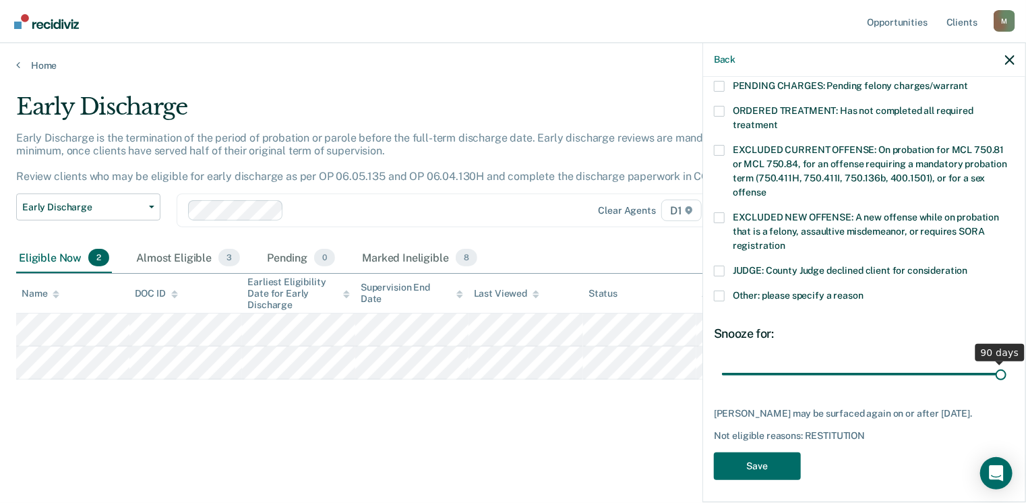
drag, startPoint x: 815, startPoint y: 357, endPoint x: 1030, endPoint y: 412, distance: 222.8
type input "90"
click at [1007, 386] on input "range" at bounding box center [864, 375] width 285 height 24
click at [726, 460] on button "Save" at bounding box center [757, 467] width 87 height 28
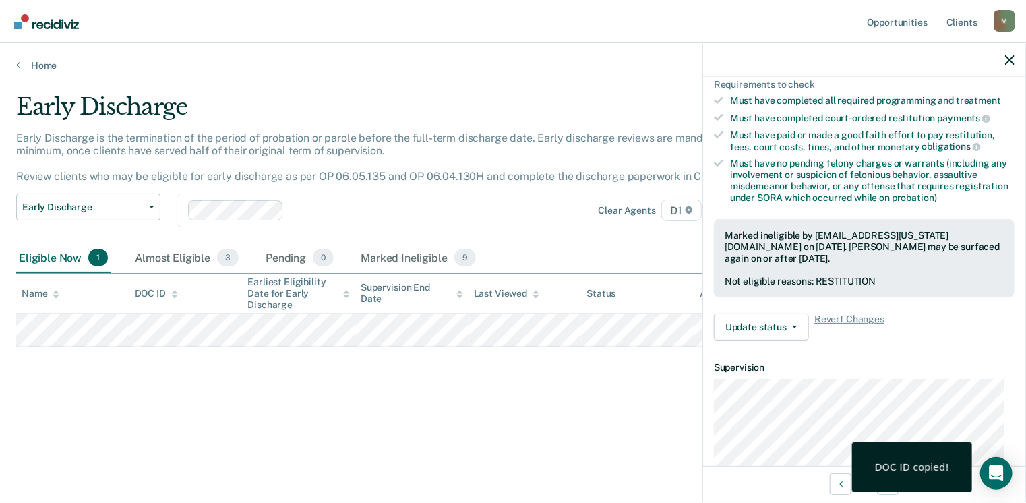
scroll to position [217, 0]
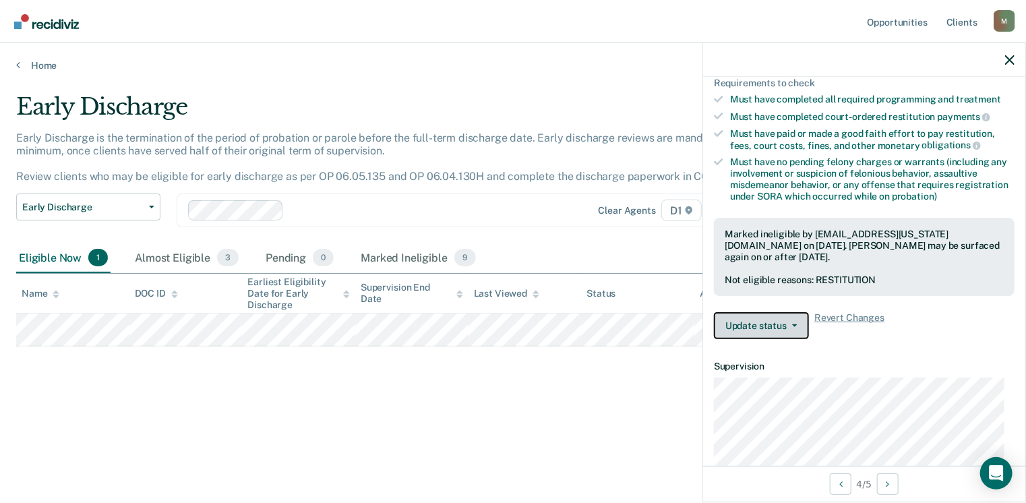
click at [778, 323] on button "Update status" at bounding box center [761, 325] width 95 height 27
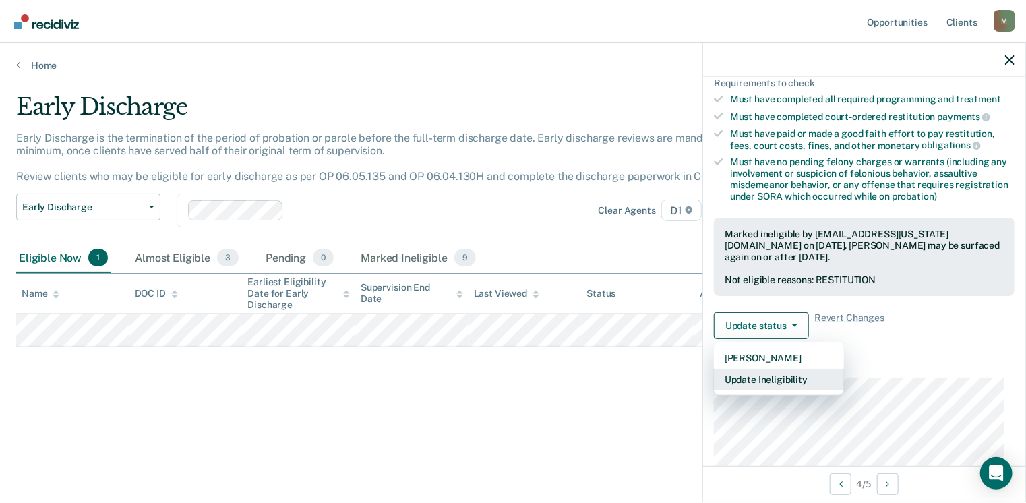
click at [763, 378] on button "Update Ineligibility" at bounding box center [779, 380] width 130 height 22
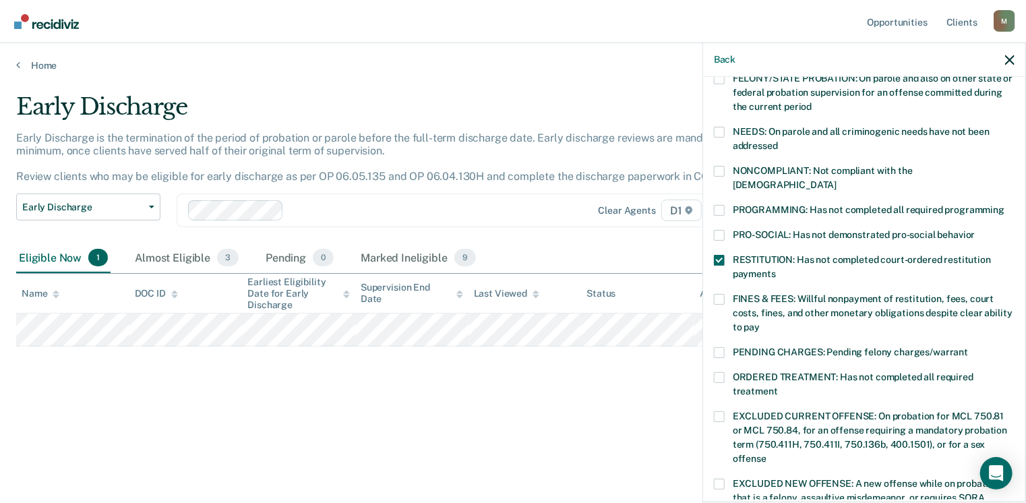
scroll to position [182, 0]
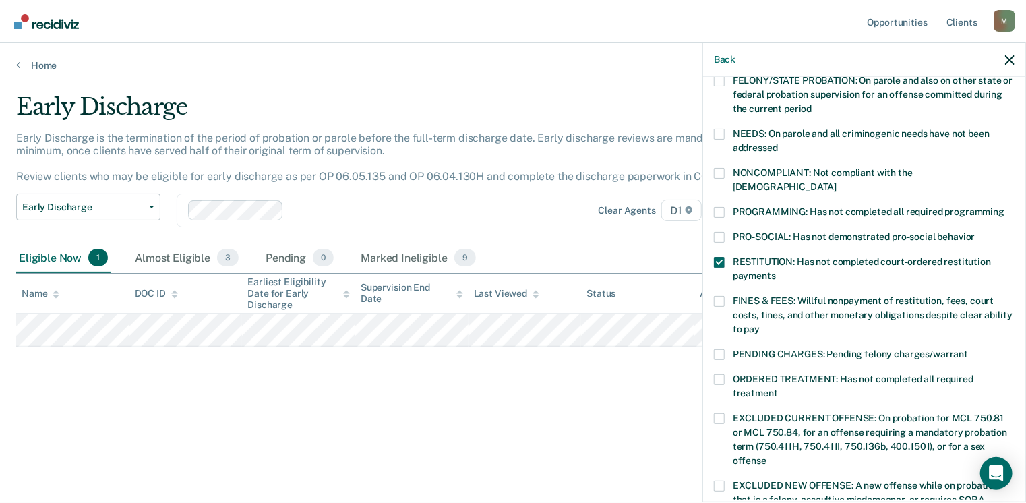
click at [711, 168] on div "JK Which of the following requirements has [PERSON_NAME] not met? [MEDICAL_DATA…" at bounding box center [864, 288] width 322 height 423
click at [720, 168] on span at bounding box center [719, 173] width 11 height 11
click at [837, 182] on input "NONCOMPLIANT: Not compliant with the [DEMOGRAPHIC_DATA]" at bounding box center [837, 182] width 0 height 0
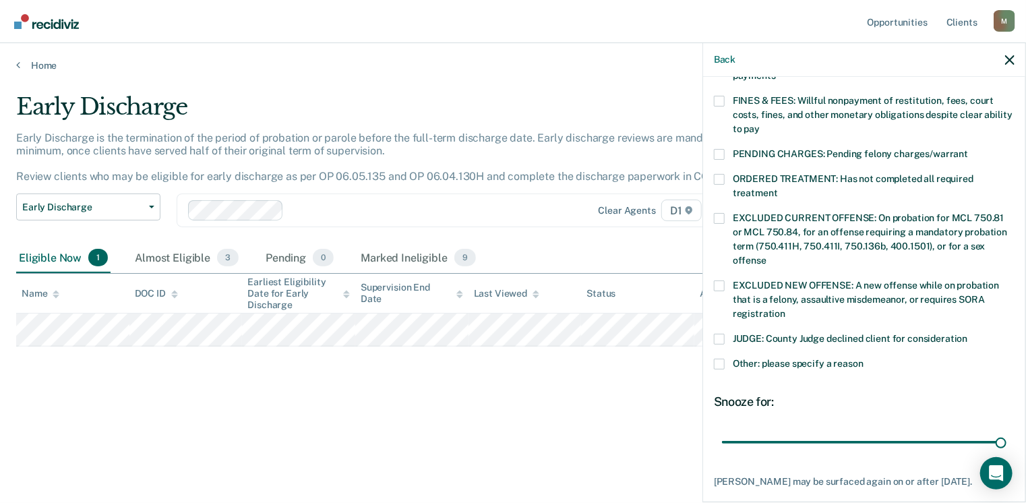
scroll to position [450, 0]
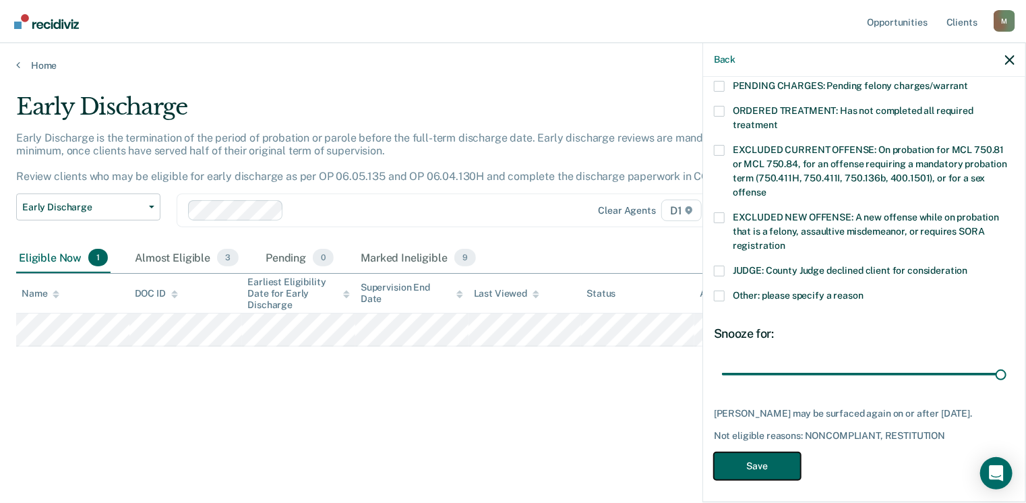
click at [761, 464] on button "Save" at bounding box center [757, 467] width 87 height 28
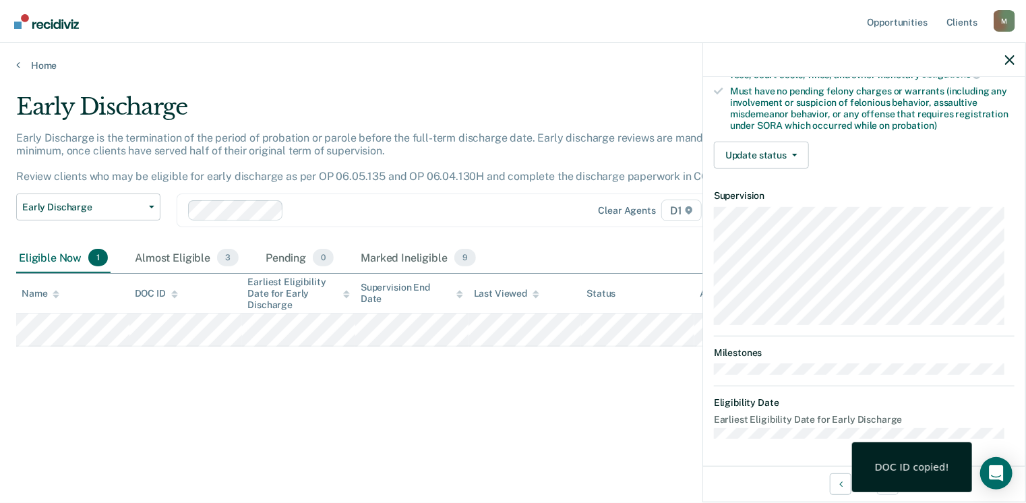
scroll to position [283, 0]
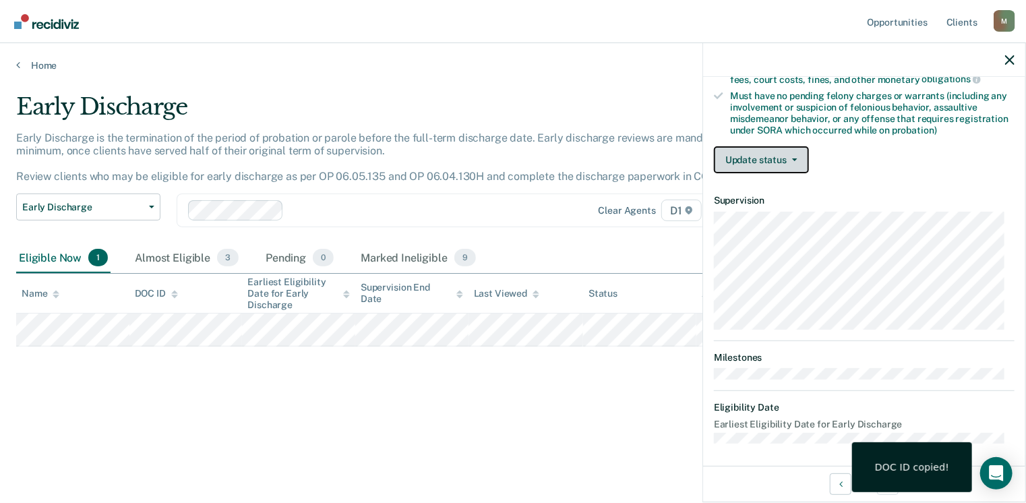
click at [793, 158] on icon "button" at bounding box center [794, 159] width 5 height 3
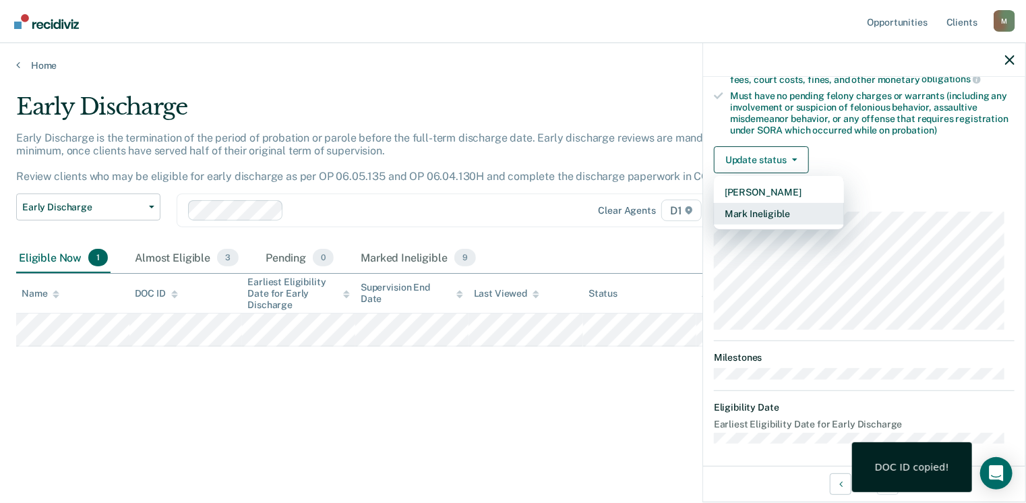
click at [786, 216] on button "Mark Ineligible" at bounding box center [779, 214] width 130 height 22
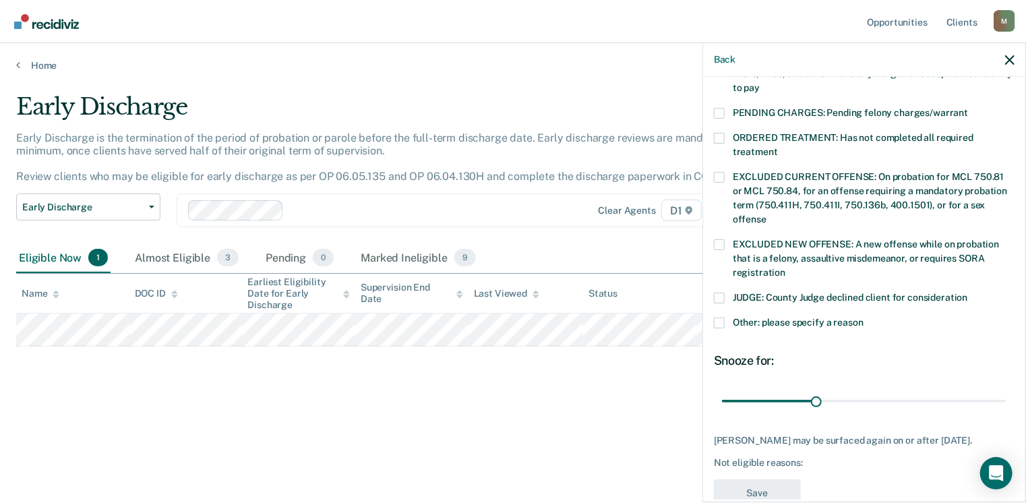
scroll to position [431, 0]
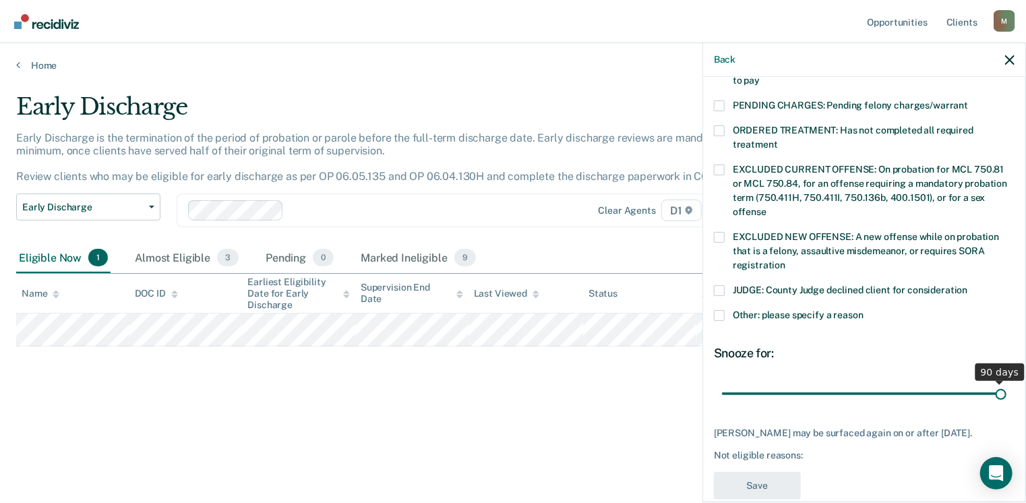
drag, startPoint x: 815, startPoint y: 378, endPoint x: 1028, endPoint y: 479, distance: 236.2
type input "90"
click at [1007, 406] on input "range" at bounding box center [864, 394] width 285 height 24
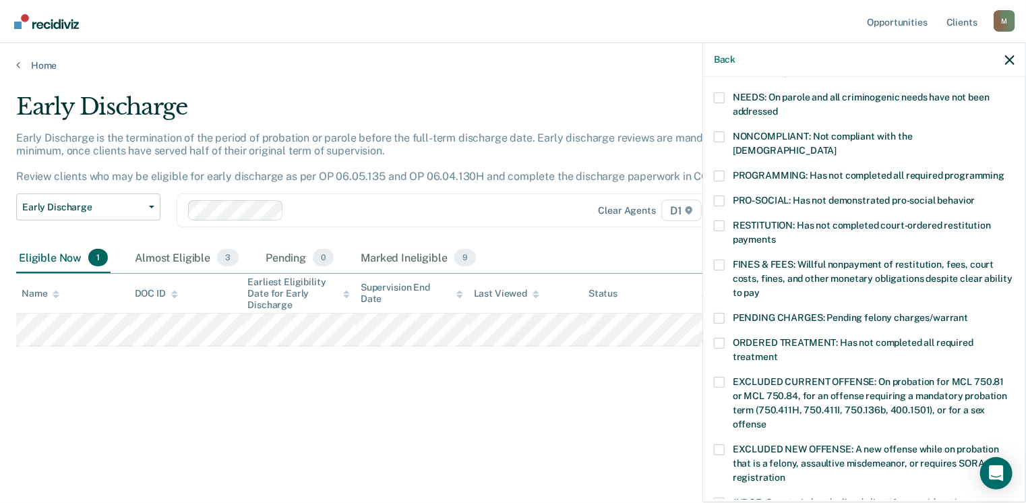
scroll to position [213, 0]
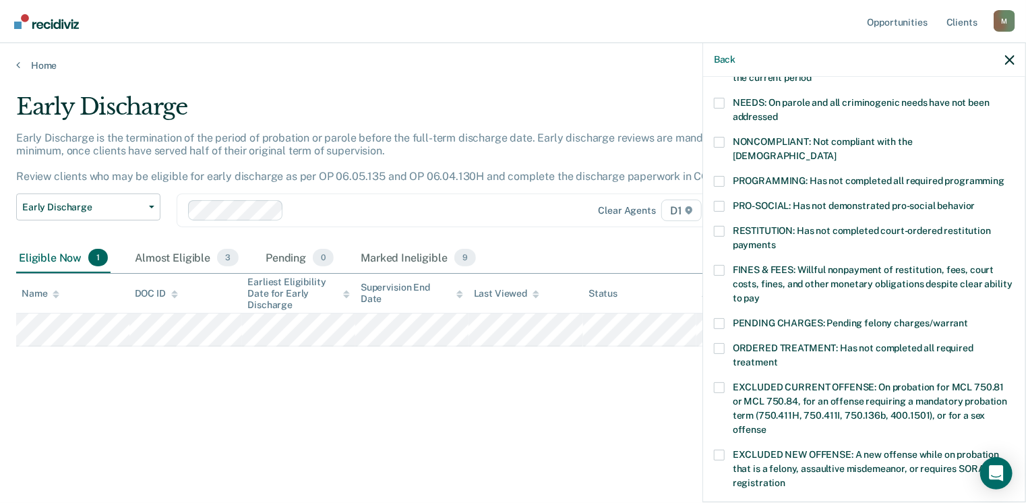
click at [722, 226] on span at bounding box center [719, 231] width 11 height 11
click at [776, 240] on input "RESTITUTION: Has not completed court-ordered restitution payments" at bounding box center [776, 240] width 0 height 0
click at [720, 226] on span at bounding box center [719, 231] width 11 height 11
click at [776, 240] on input "RESTITUTION: Has not completed court-ordered restitution payments" at bounding box center [776, 240] width 0 height 0
click at [715, 137] on span at bounding box center [719, 142] width 11 height 11
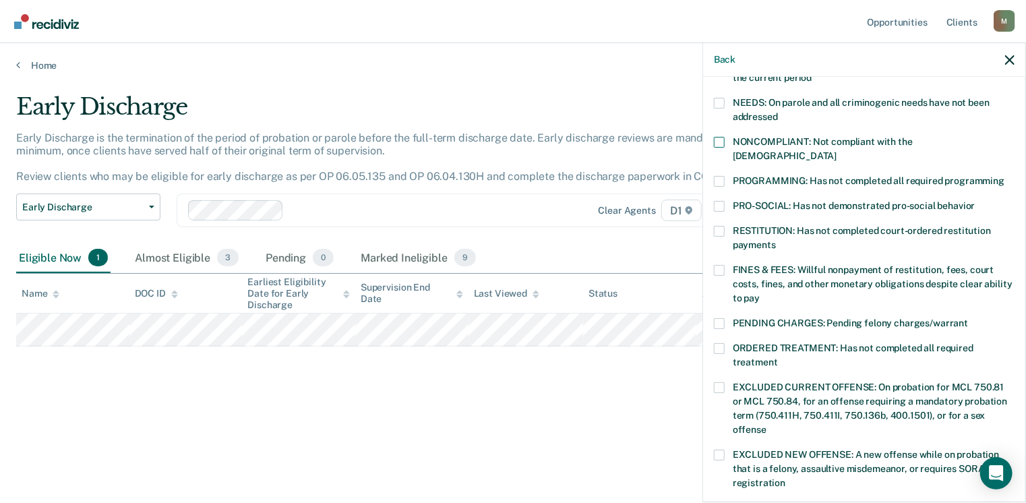
click at [837, 151] on input "NONCOMPLIANT: Not compliant with the [DEMOGRAPHIC_DATA]" at bounding box center [837, 151] width 0 height 0
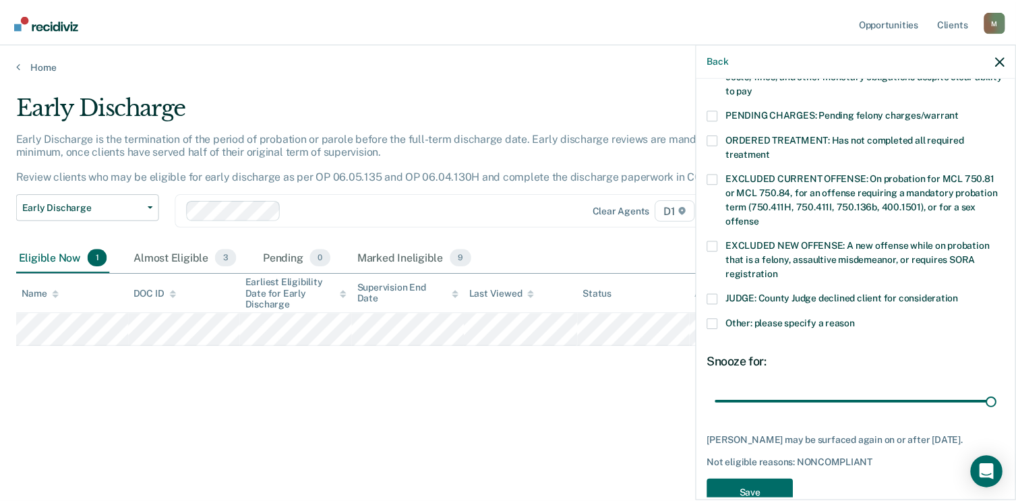
scroll to position [439, 0]
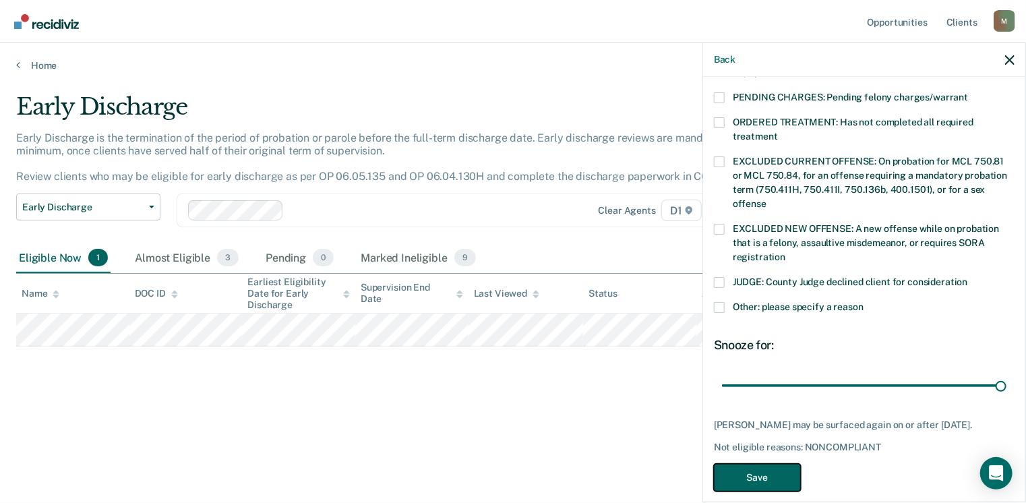
click at [739, 464] on button "Save" at bounding box center [757, 478] width 87 height 28
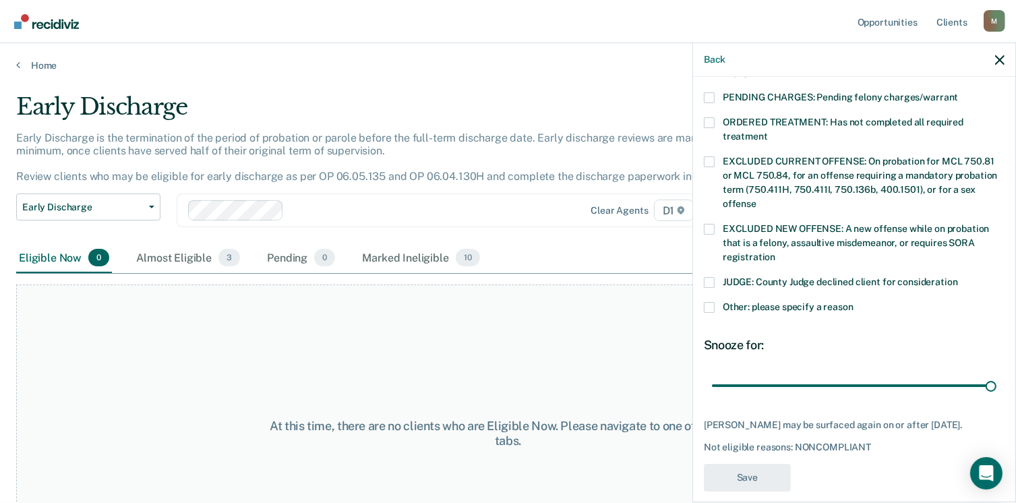
scroll to position [383, 0]
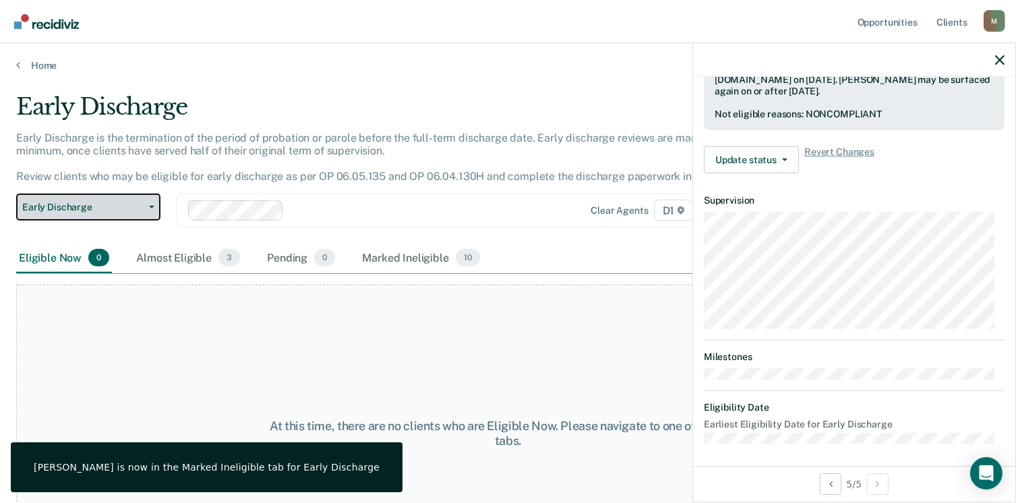
click at [140, 211] on span "Early Discharge" at bounding box center [82, 207] width 121 height 11
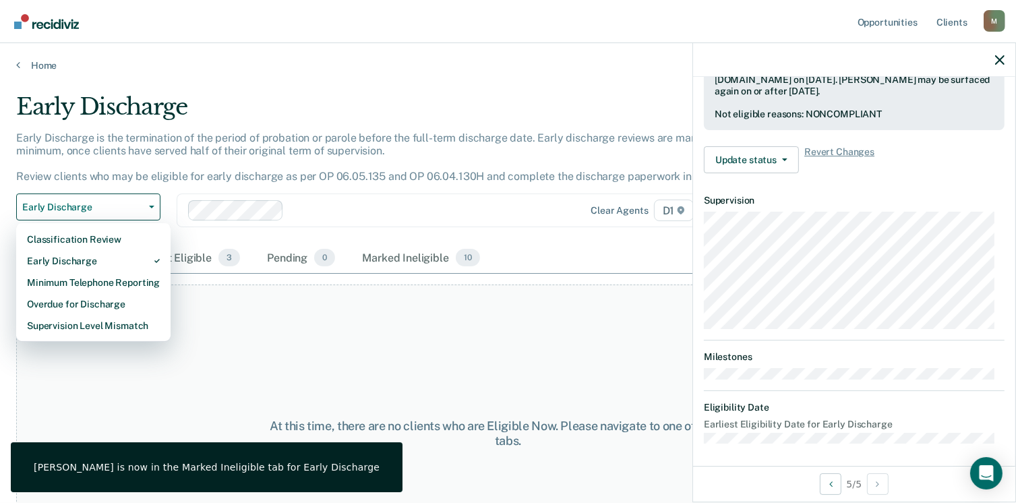
click at [170, 142] on p "Early Discharge is the termination of the period of probation or parole before …" at bounding box center [378, 158] width 725 height 52
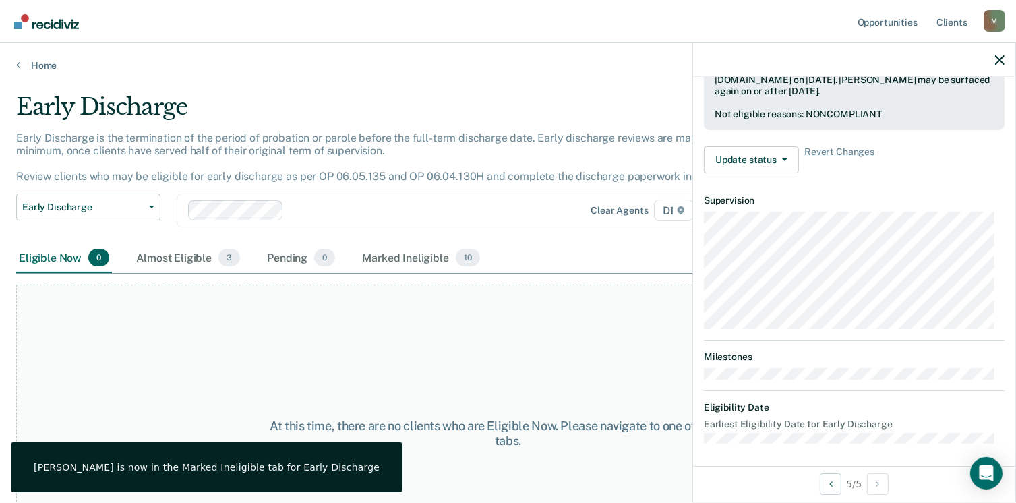
click at [47, 57] on div "Home" at bounding box center [508, 57] width 1016 height 28
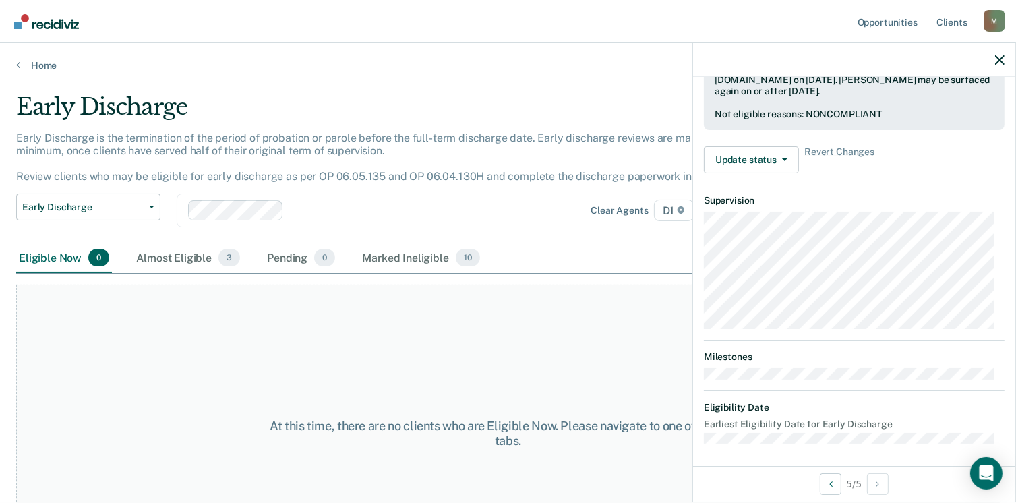
click at [45, 58] on div "Home" at bounding box center [508, 57] width 1016 height 28
click at [36, 65] on link "Home" at bounding box center [508, 65] width 984 height 12
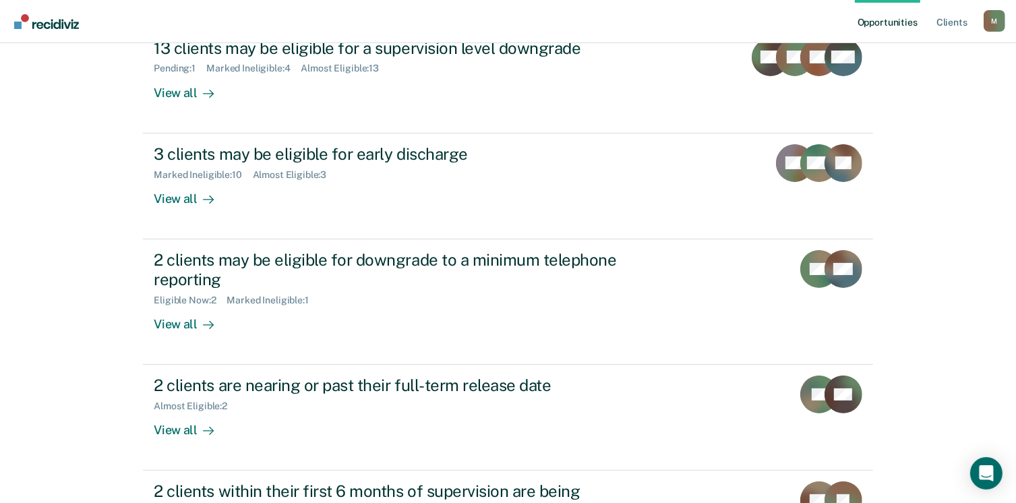
scroll to position [178, 0]
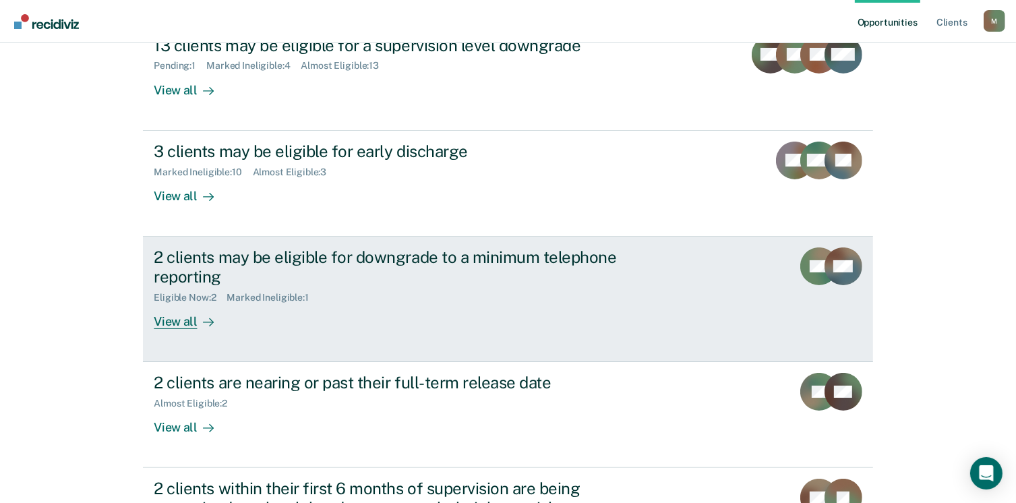
click at [187, 308] on div "View all" at bounding box center [192, 316] width 76 height 26
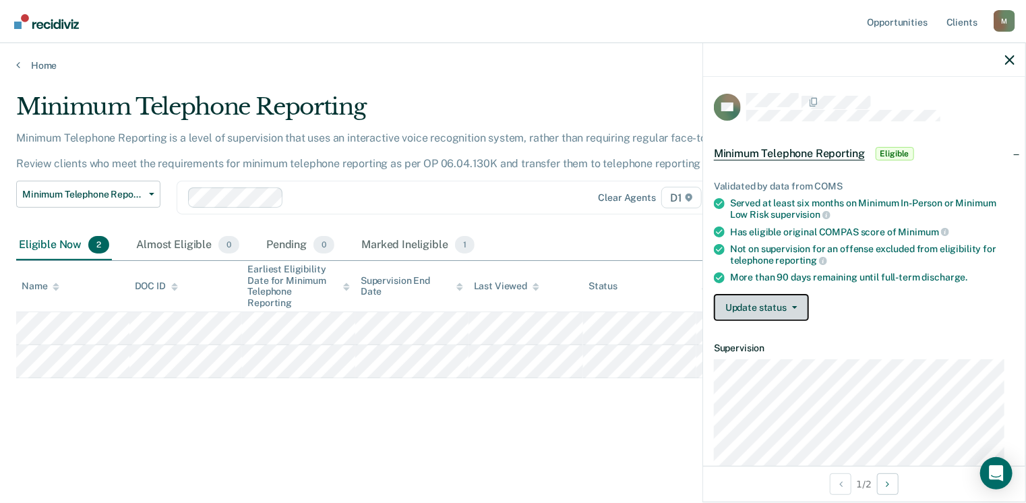
click at [774, 300] on button "Update status" at bounding box center [761, 307] width 95 height 27
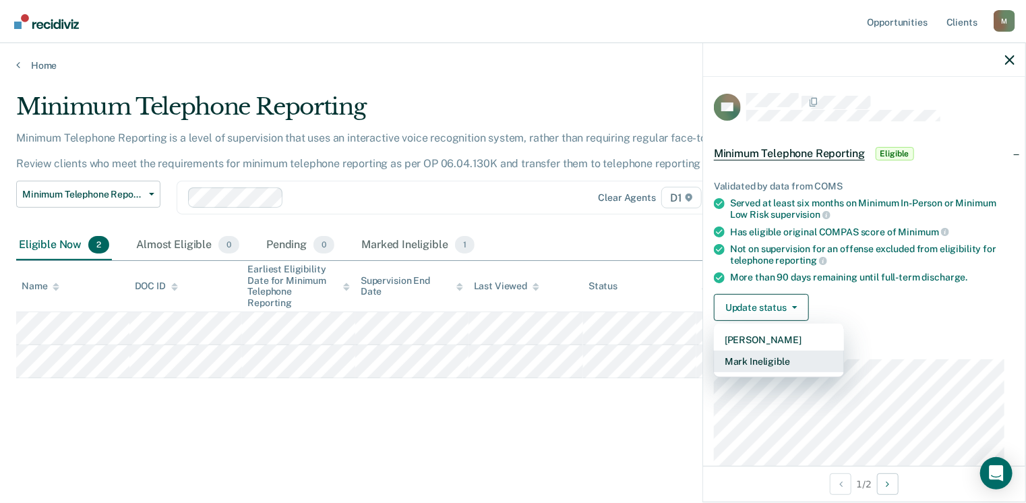
click at [751, 361] on button "Mark Ineligible" at bounding box center [779, 362] width 130 height 22
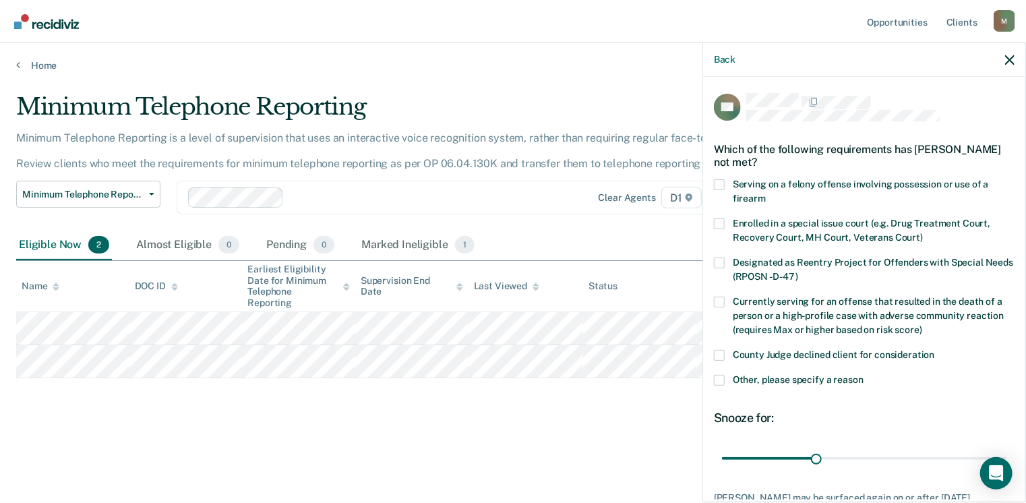
click at [709, 349] on div "NP Which of the following requirements has [PERSON_NAME] not met? Serving on a …" at bounding box center [864, 288] width 322 height 423
click at [722, 354] on span at bounding box center [719, 355] width 11 height 11
click at [935, 350] on input "County Judge declined client for consideration" at bounding box center [935, 350] width 0 height 0
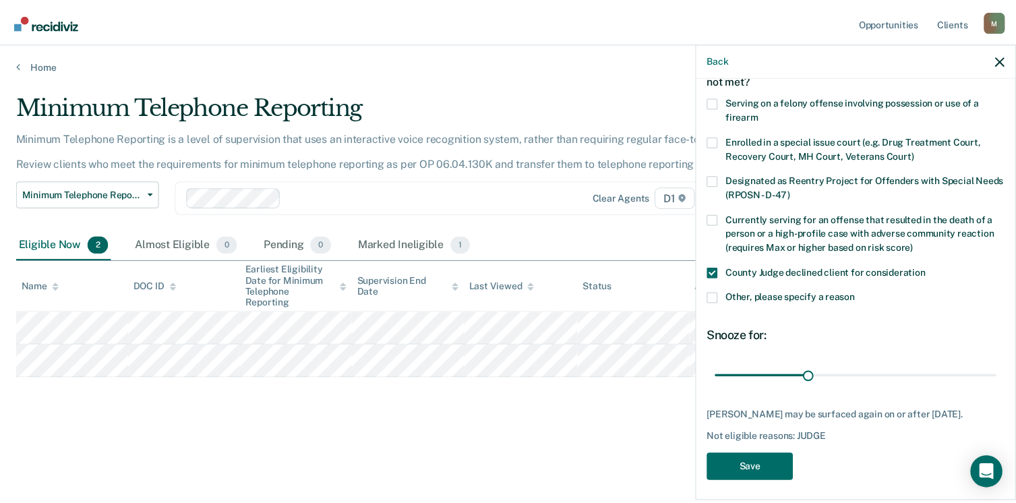
scroll to position [87, 0]
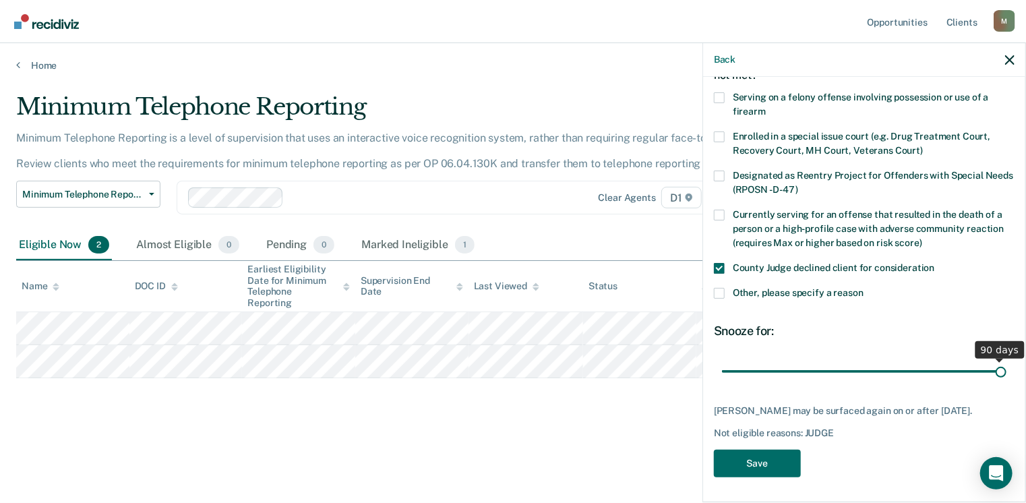
drag, startPoint x: 815, startPoint y: 366, endPoint x: 1030, endPoint y: 399, distance: 218.2
type input "90"
click at [1007, 384] on input "range" at bounding box center [864, 372] width 285 height 24
click at [763, 455] on button "Save" at bounding box center [757, 464] width 87 height 28
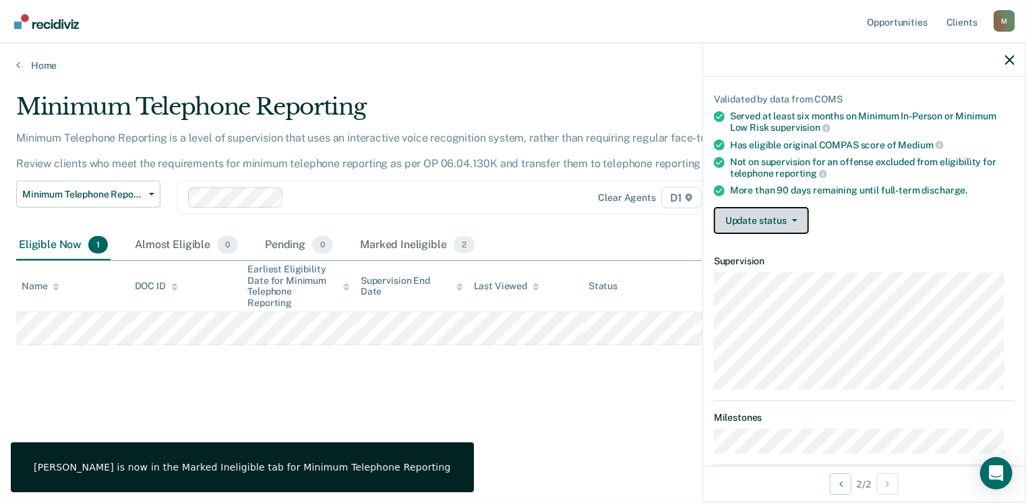
click at [781, 214] on button "Update status" at bounding box center [761, 220] width 95 height 27
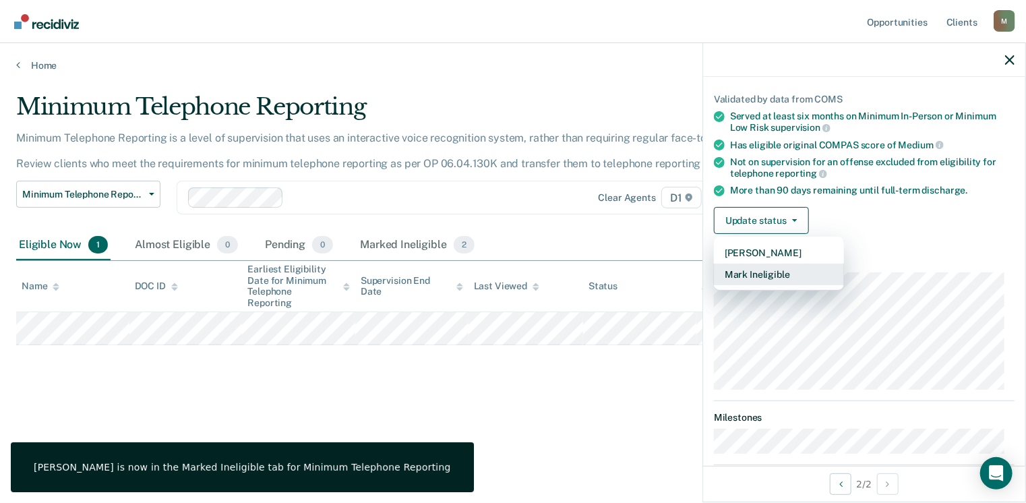
click at [777, 271] on button "Mark Ineligible" at bounding box center [779, 275] width 130 height 22
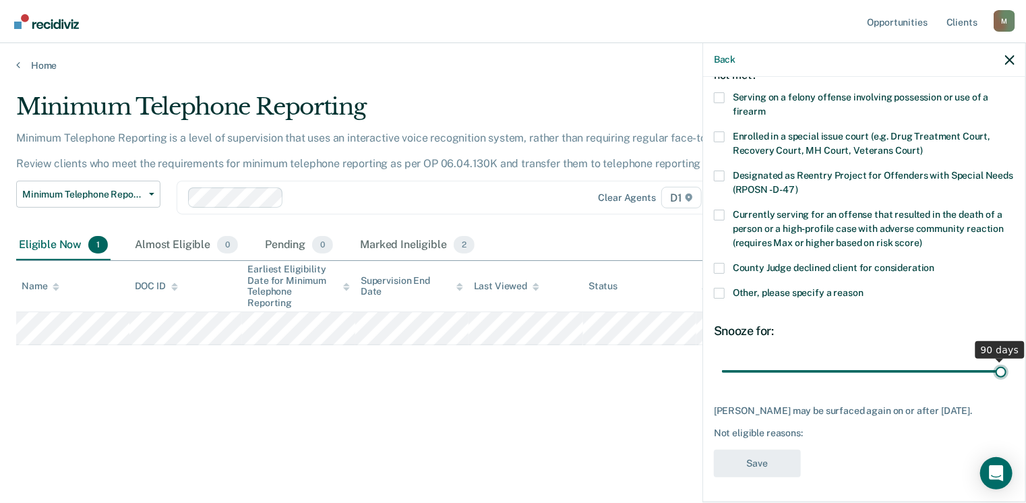
drag, startPoint x: 805, startPoint y: 365, endPoint x: 1030, endPoint y: 409, distance: 229.6
type input "90"
click at [1007, 384] on input "range" at bounding box center [864, 372] width 285 height 24
click at [724, 263] on span at bounding box center [719, 268] width 11 height 11
click at [935, 263] on input "County Judge declined client for consideration" at bounding box center [935, 263] width 0 height 0
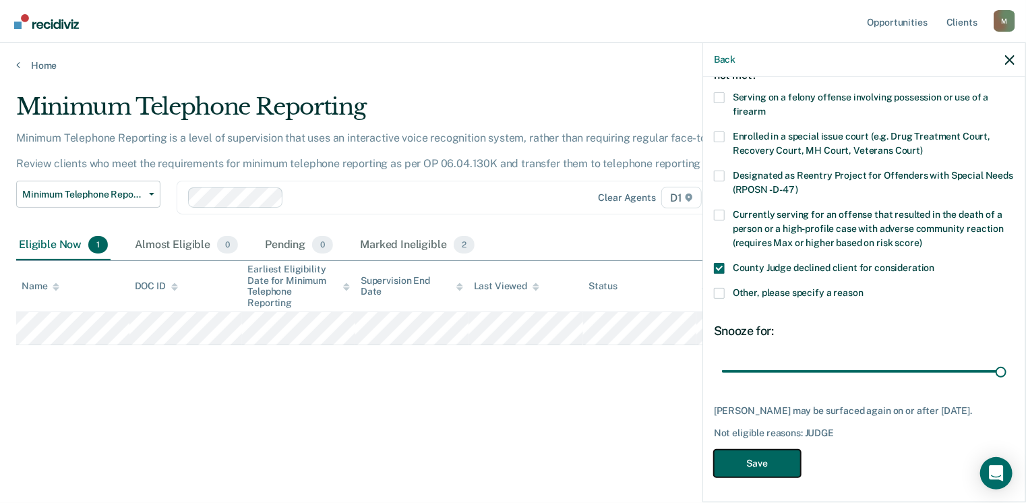
click at [748, 476] on button "Save" at bounding box center [757, 464] width 87 height 28
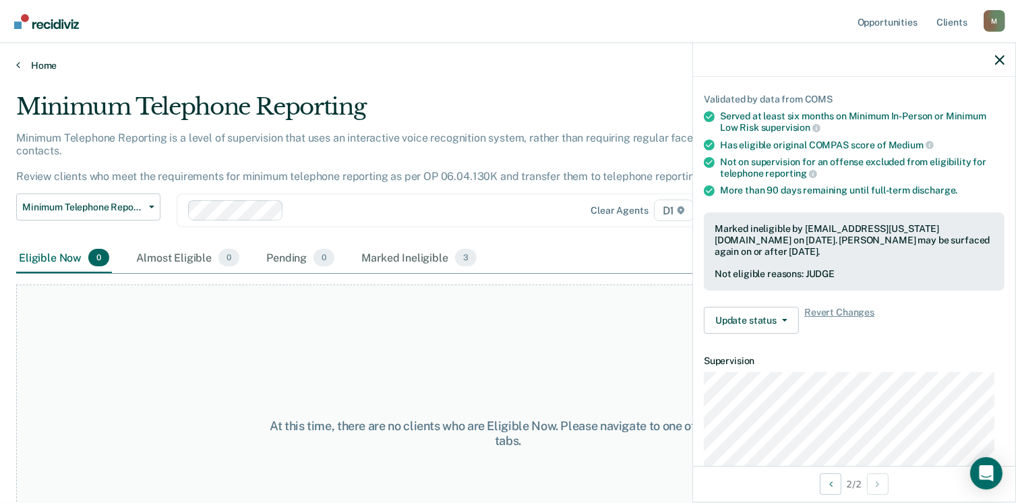
click at [20, 70] on link "Home" at bounding box center [508, 65] width 984 height 12
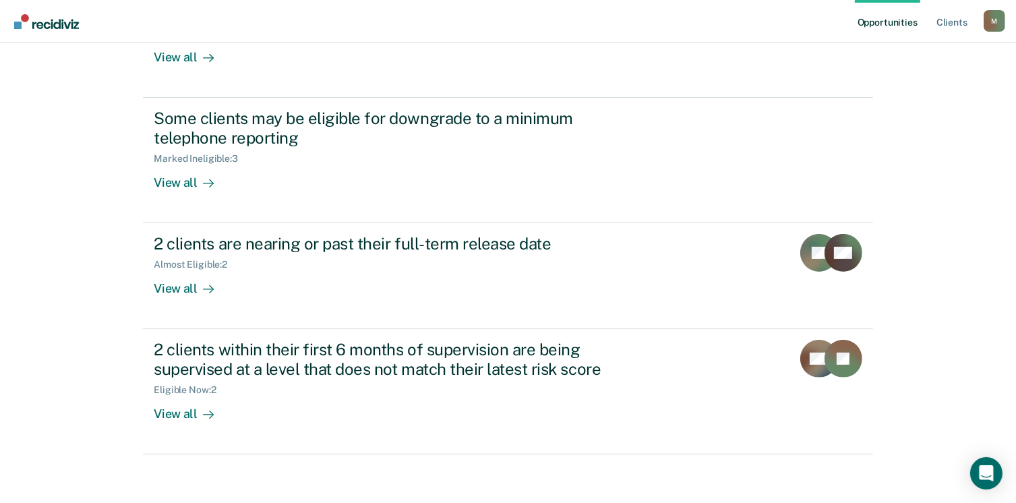
scroll to position [321, 0]
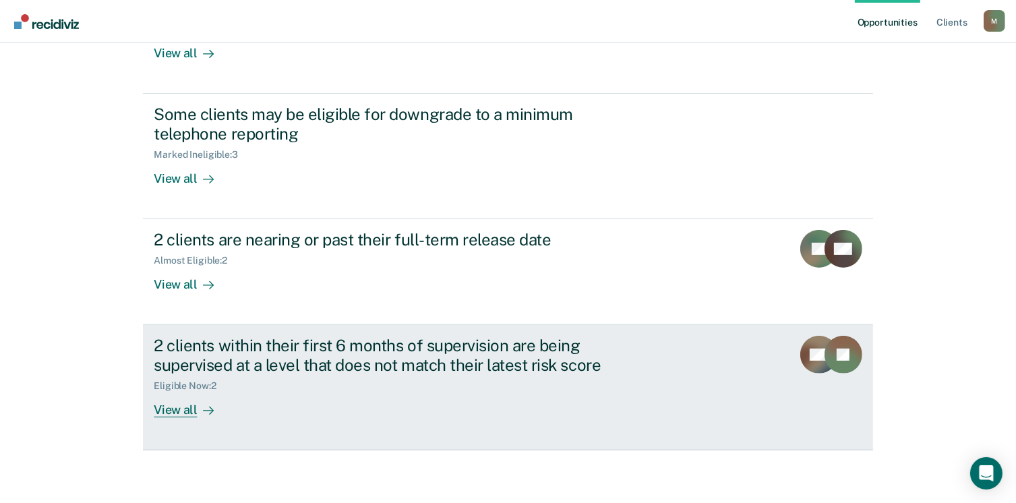
click at [173, 416] on link "2 clients within their first 6 months of supervision are being supervised at a …" at bounding box center [508, 387] width 730 height 125
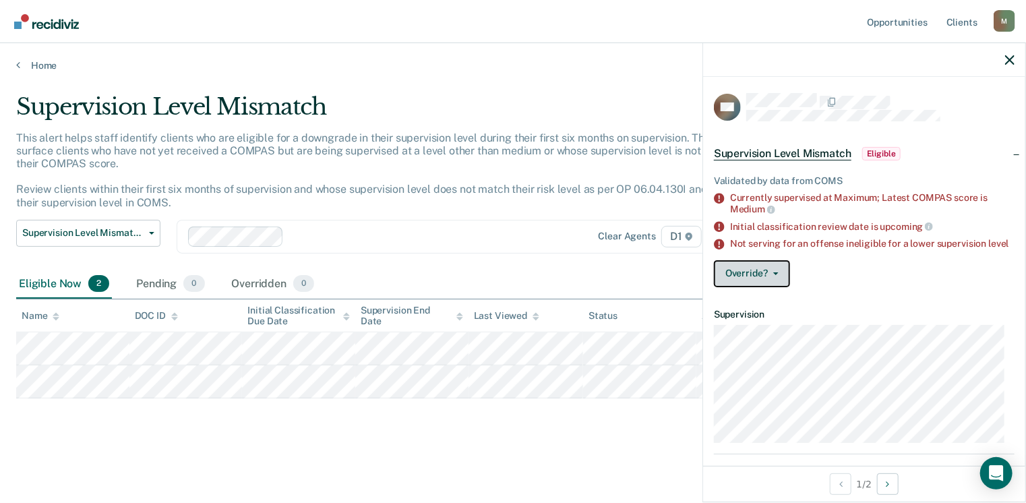
click at [764, 284] on button "Override?" at bounding box center [752, 273] width 76 height 27
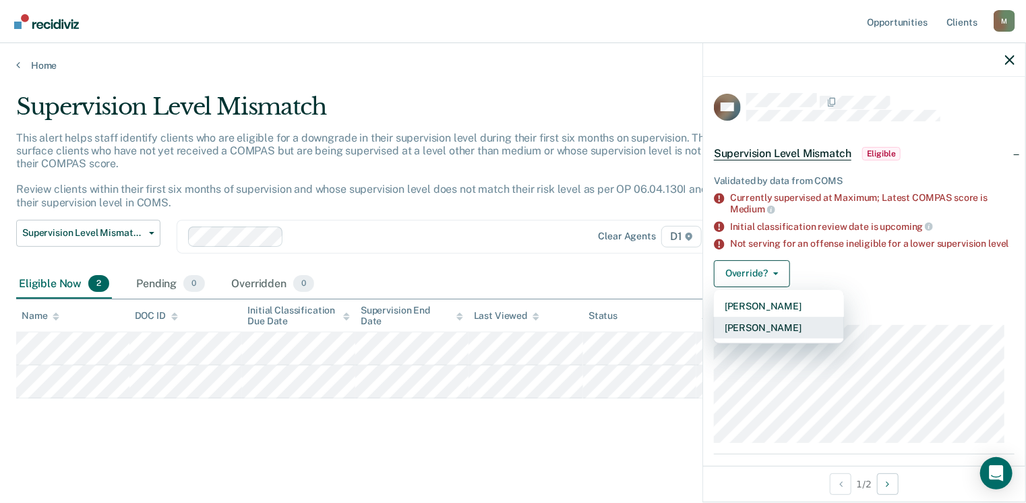
click at [788, 339] on button "[PERSON_NAME]" at bounding box center [779, 328] width 130 height 22
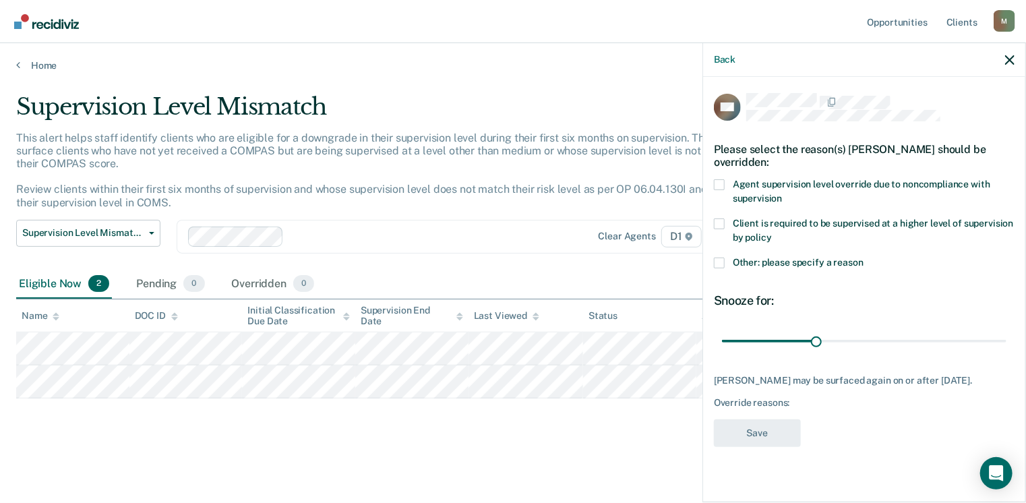
click at [718, 222] on span at bounding box center [719, 223] width 11 height 11
click at [772, 233] on input "Client is required to be supervised at a higher level of supervision by policy" at bounding box center [772, 233] width 0 height 0
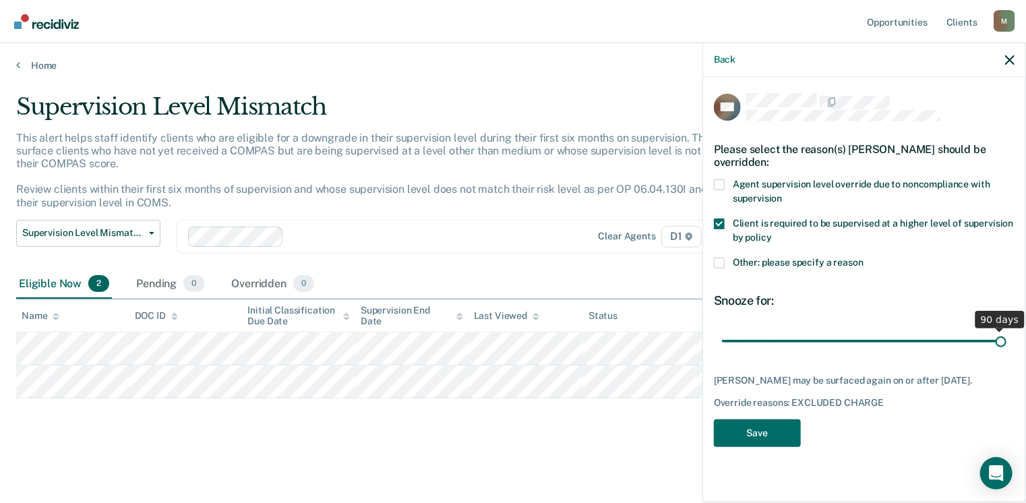
drag, startPoint x: 819, startPoint y: 343, endPoint x: 1030, endPoint y: 390, distance: 216.8
type input "90"
click at [1007, 353] on input "range" at bounding box center [864, 342] width 285 height 24
click at [766, 427] on button "Save" at bounding box center [757, 433] width 87 height 28
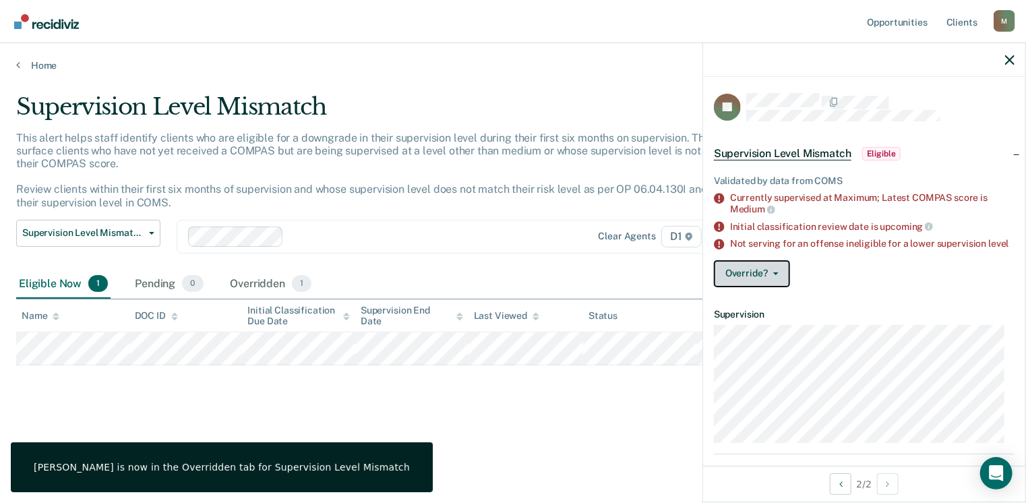
click at [754, 281] on button "Override?" at bounding box center [752, 273] width 76 height 27
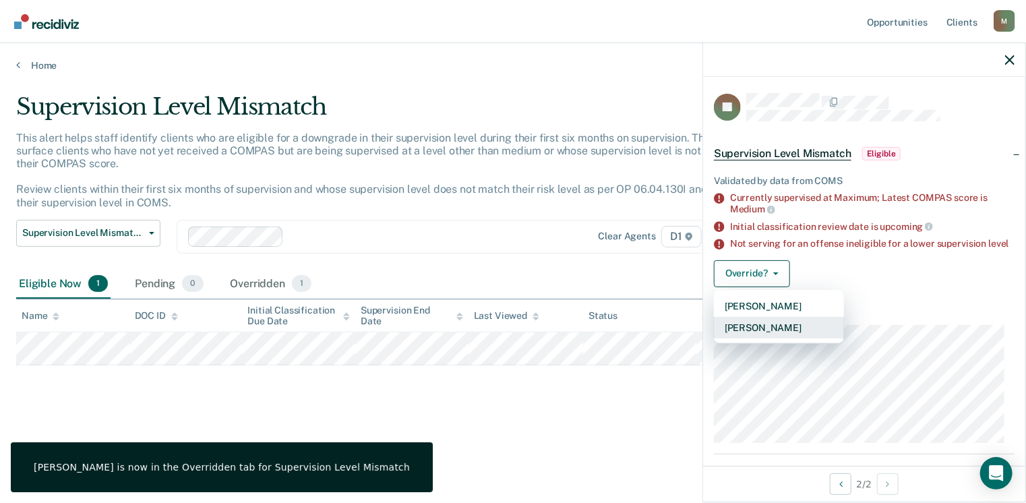
click at [757, 337] on button "[PERSON_NAME]" at bounding box center [779, 328] width 130 height 22
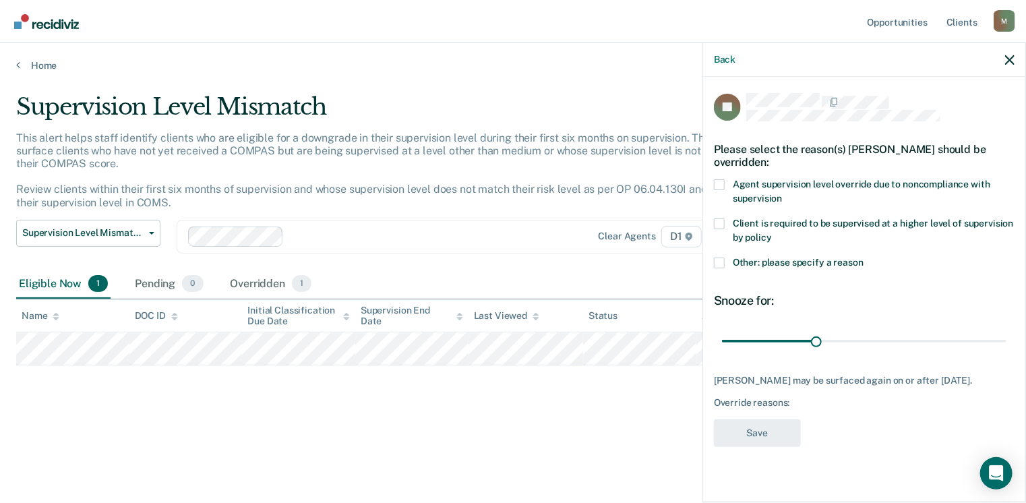
click at [715, 185] on span at bounding box center [719, 184] width 11 height 11
click at [782, 194] on input "Agent supervision level override due to noncompliance with supervision" at bounding box center [782, 194] width 0 height 0
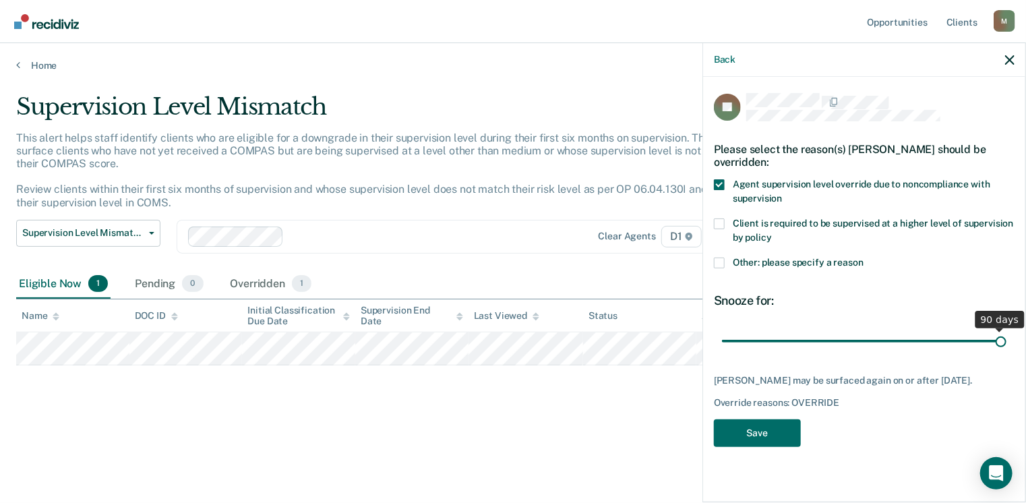
drag, startPoint x: 817, startPoint y: 339, endPoint x: 1030, endPoint y: 365, distance: 214.6
type input "90"
click at [1007, 353] on input "range" at bounding box center [864, 342] width 285 height 24
click at [738, 428] on button "Save" at bounding box center [757, 433] width 87 height 28
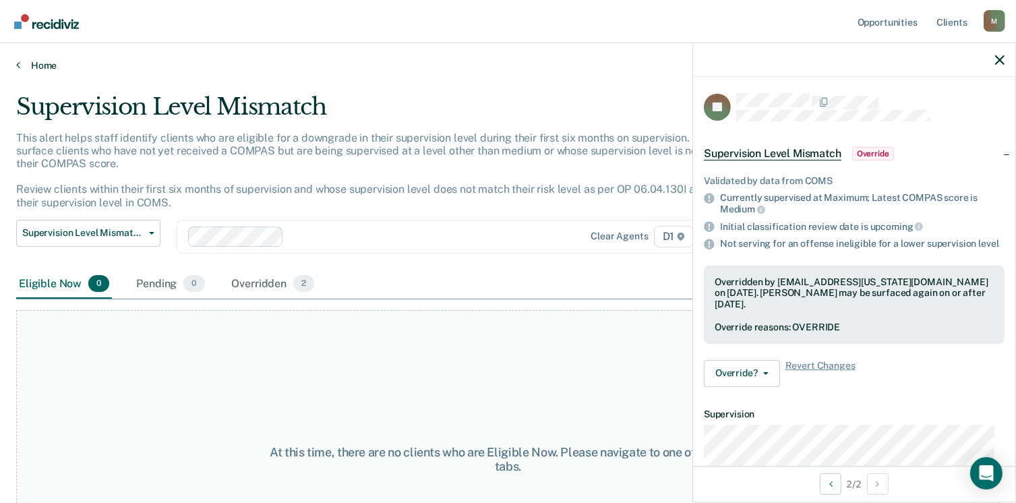
click at [20, 68] on link "Home" at bounding box center [508, 65] width 984 height 12
